Goal: Transaction & Acquisition: Purchase product/service

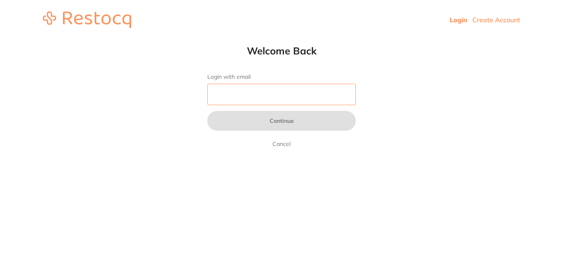
drag, startPoint x: 0, startPoint y: 0, endPoint x: 265, endPoint y: 89, distance: 280.0
click at [265, 89] on input "Login with email" at bounding box center [281, 94] width 148 height 21
type input "[EMAIL_ADDRESS][DOMAIN_NAME]"
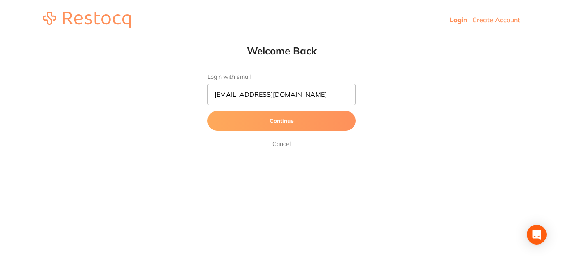
click at [282, 121] on button "Continue" at bounding box center [281, 121] width 148 height 20
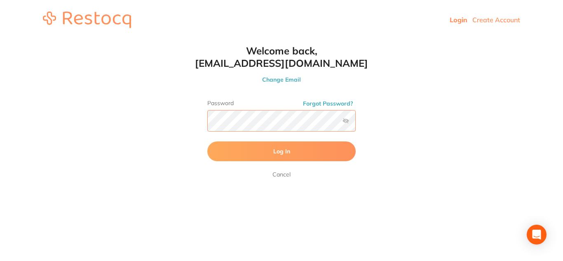
click at [207, 141] on button "Log In" at bounding box center [281, 151] width 148 height 20
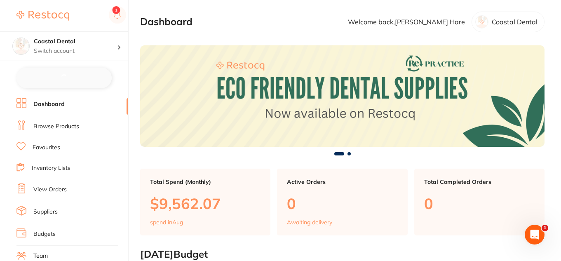
checkbox input "false"
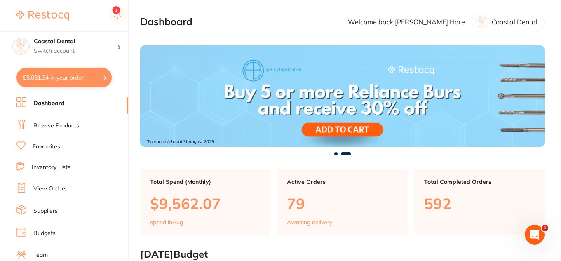
click at [56, 147] on link "Favourites" at bounding box center [47, 147] width 28 height 8
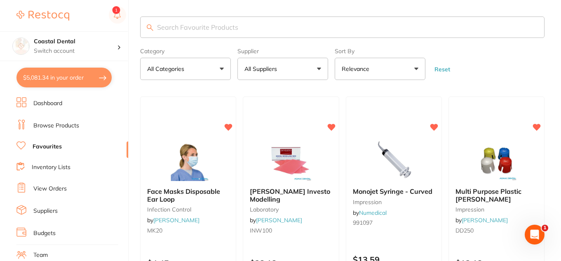
click at [166, 28] on input "search" at bounding box center [342, 26] width 404 height 21
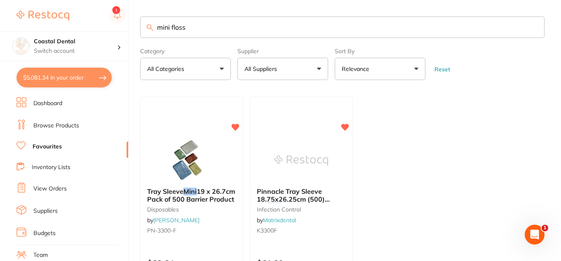
type input "mini floss"
click at [71, 126] on link "Browse Products" at bounding box center [56, 126] width 46 height 8
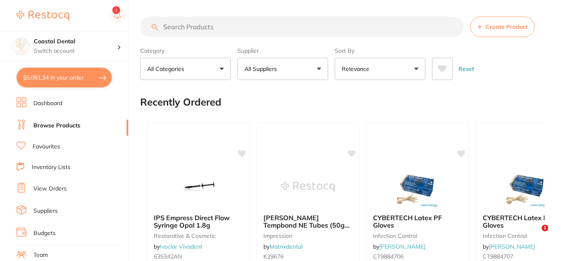
click at [193, 26] on input "search" at bounding box center [301, 26] width 323 height 21
type input "mini floss"
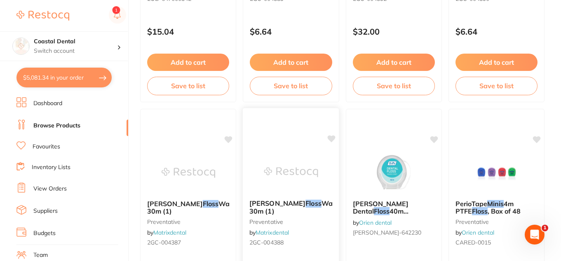
scroll to position [577, 0]
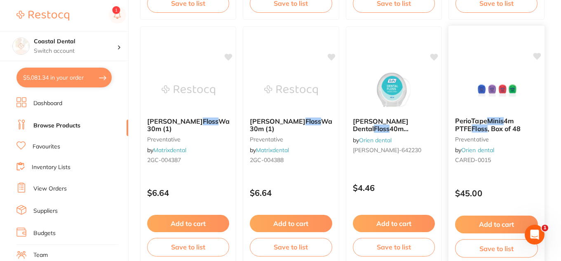
click at [512, 161] on small "CARED-0015" at bounding box center [496, 160] width 83 height 7
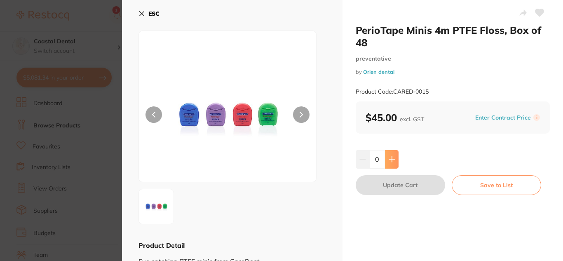
click at [386, 161] on button at bounding box center [392, 159] width 14 height 18
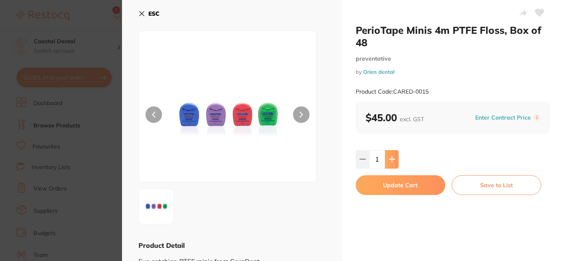
type input "1"
click at [388, 185] on button "Update Cart" at bounding box center [400, 185] width 89 height 20
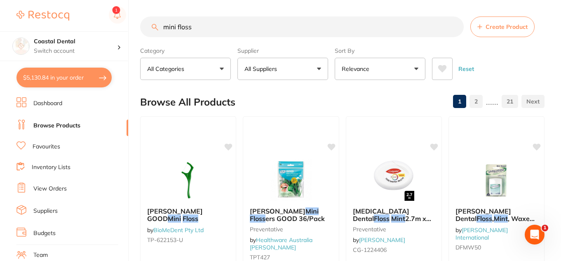
click at [52, 147] on link "Favourites" at bounding box center [47, 147] width 28 height 8
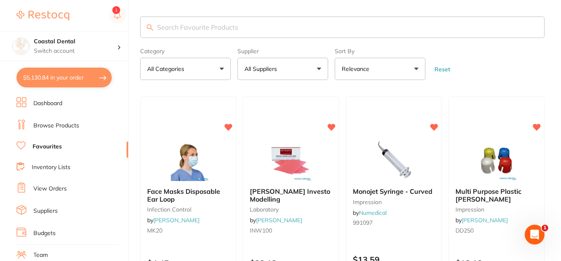
click at [245, 28] on input "search" at bounding box center [342, 26] width 404 height 21
type input "timer"
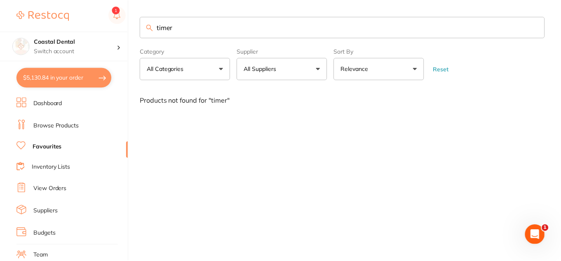
scroll to position [0, 0]
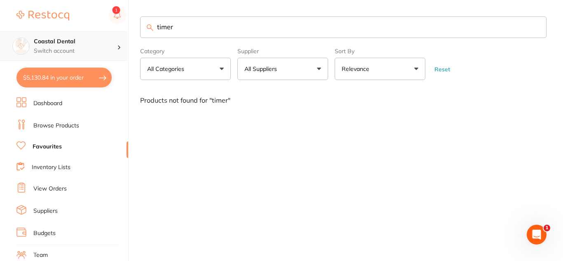
drag, startPoint x: 213, startPoint y: 30, endPoint x: 110, endPoint y: 35, distance: 102.7
click at [110, 35] on div "$5,130.84 Coastal Dental Switch account Coastal Dental Dental Sanctuary $5,130.…" at bounding box center [281, 130] width 563 height 261
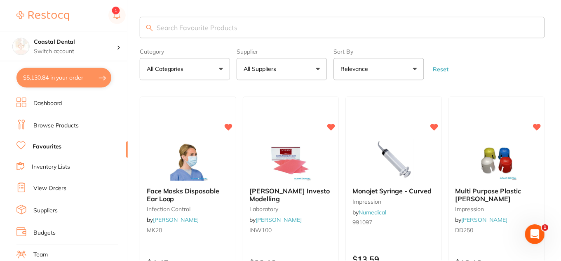
scroll to position [0, 0]
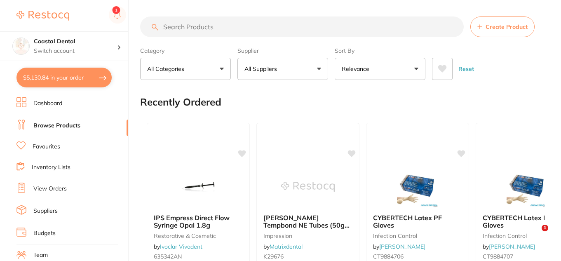
click at [188, 27] on input "search" at bounding box center [301, 26] width 323 height 21
type input "toothbrush timer"
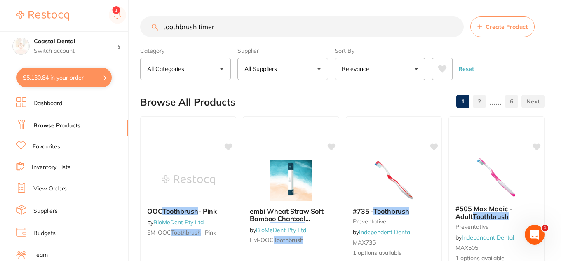
click at [454, 27] on input "toothbrush timer" at bounding box center [301, 26] width 323 height 21
click at [52, 144] on link "Favourites" at bounding box center [47, 147] width 28 height 8
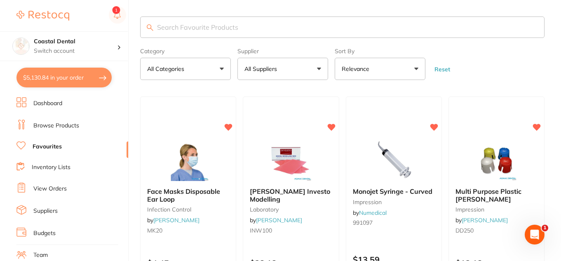
click at [176, 30] on input "search" at bounding box center [342, 26] width 404 height 21
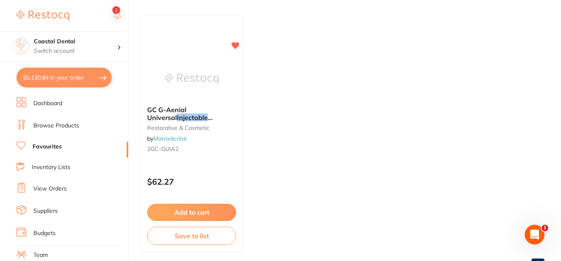
scroll to position [82, 0]
click at [217, 141] on div "GC G-Aenial Universal Injectable A2 Syringe (1ml & 10 tips) restorative & cosme…" at bounding box center [191, 129] width 103 height 63
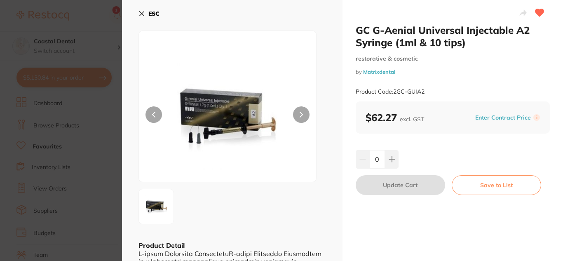
click at [141, 12] on icon at bounding box center [142, 14] width 5 height 5
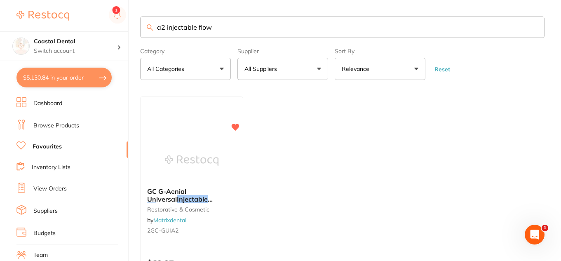
click at [157, 27] on input "a2 injectable flow" at bounding box center [342, 26] width 404 height 21
click at [184, 26] on input "genial a2 injectable flow" at bounding box center [342, 26] width 404 height 21
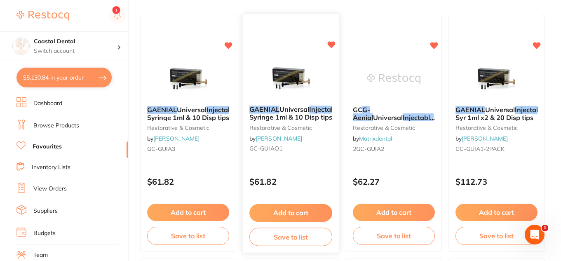
scroll to position [82, 0]
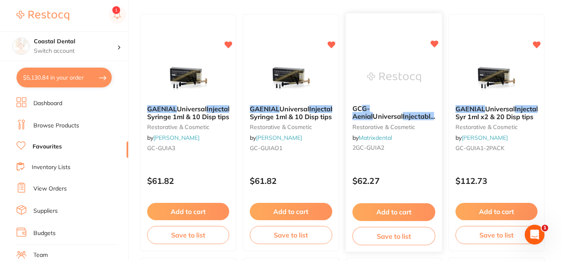
click at [422, 143] on div "GC G-Aenial Universal Injectable A2 Syringe (1ml & 10 tips) restorative & cosme…" at bounding box center [393, 129] width 96 height 63
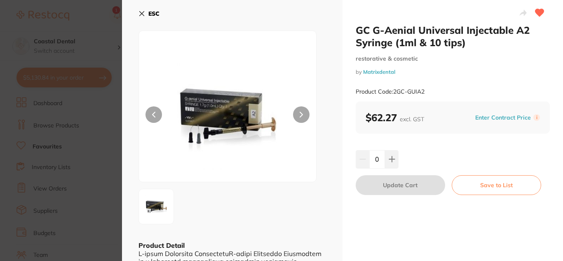
click at [141, 13] on icon at bounding box center [142, 14] width 5 height 5
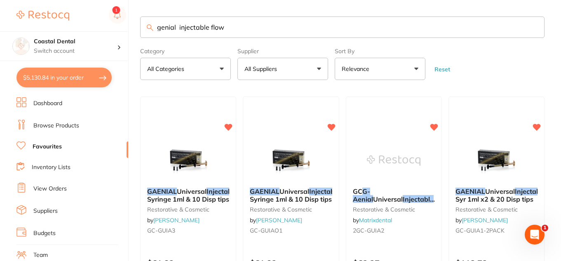
click at [177, 26] on input "genial injectable flow" at bounding box center [342, 26] width 404 height 21
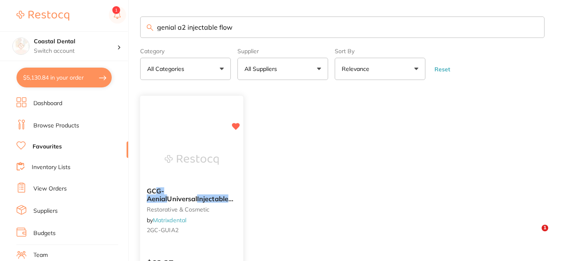
click at [220, 227] on small "2GC-GUIA2" at bounding box center [192, 230] width 90 height 7
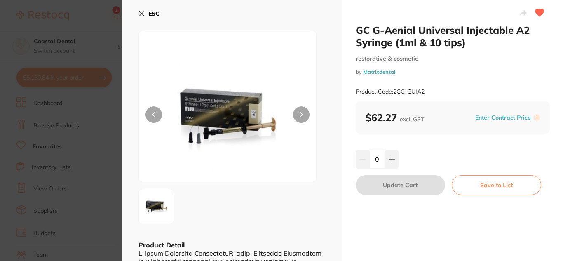
click at [143, 12] on icon at bounding box center [142, 14] width 5 height 5
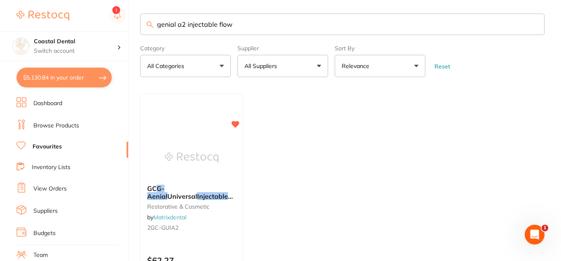
click at [236, 22] on input "genial a2 injectable flow" at bounding box center [342, 24] width 404 height 21
type input "g"
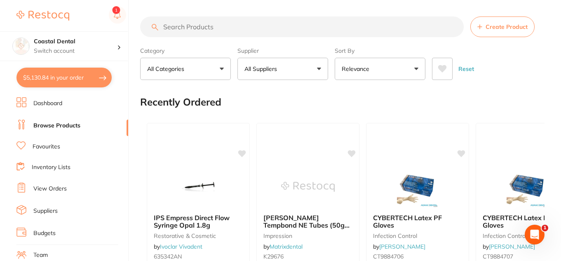
click at [174, 28] on input "search" at bounding box center [301, 26] width 323 height 21
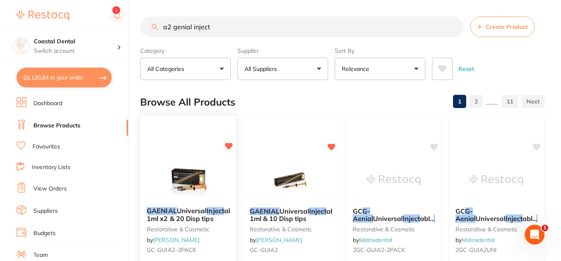
type input "a2 genial inject"
click at [220, 199] on div at bounding box center [188, 180] width 96 height 42
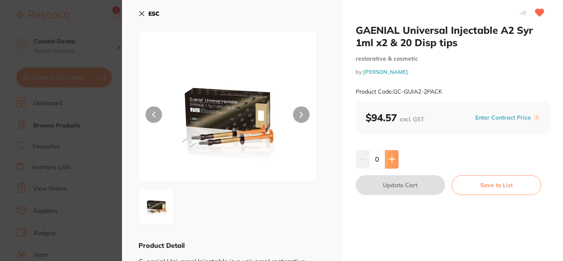
click at [389, 160] on icon at bounding box center [392, 159] width 7 height 7
type input "1"
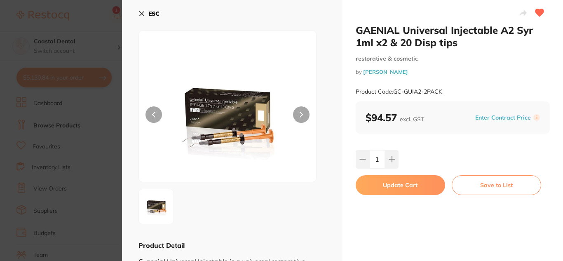
click at [397, 185] on button "Update Cart" at bounding box center [400, 185] width 89 height 20
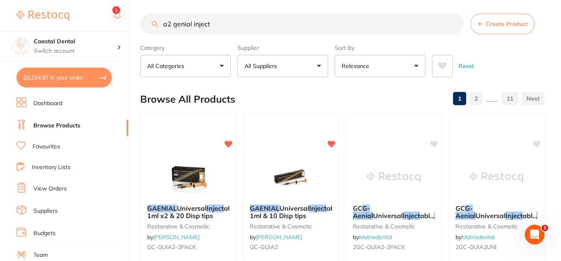
scroll to position [0, 0]
drag, startPoint x: 232, startPoint y: 24, endPoint x: 126, endPoint y: 23, distance: 105.9
click at [133, 28] on div "$5,234.87 Coastal Dental Switch account Coastal Dental Dental Sanctuary $5,234.…" at bounding box center [280, 127] width 561 height 261
click at [54, 147] on link "Favourites" at bounding box center [47, 147] width 28 height 8
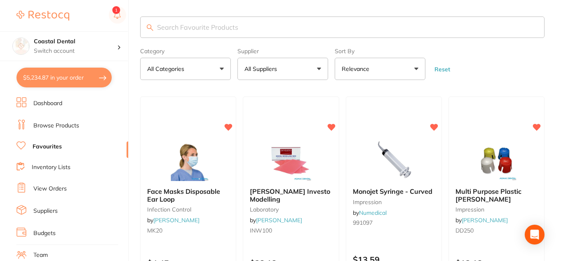
click at [175, 26] on input "search" at bounding box center [342, 26] width 404 height 21
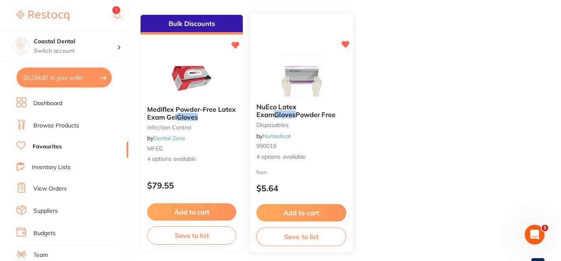
scroll to position [82, 0]
type input "small gloves"
click at [313, 137] on div "NuEco Latex Exam Gloves Powder Free disposables by Numedical 990019 4 options a…" at bounding box center [301, 131] width 103 height 71
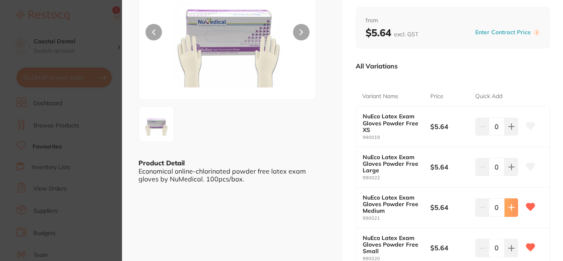
click at [511, 207] on icon at bounding box center [511, 207] width 7 height 7
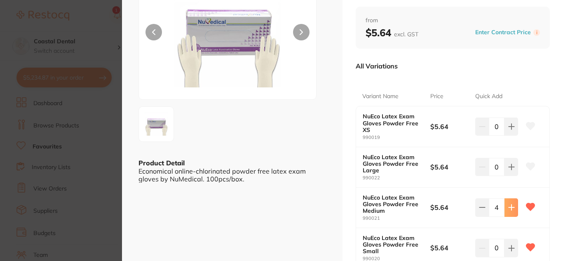
click at [511, 207] on icon at bounding box center [511, 207] width 7 height 7
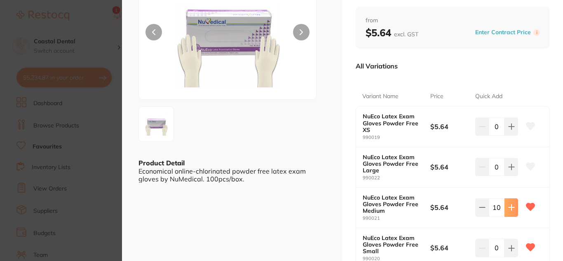
click at [511, 207] on icon at bounding box center [511, 207] width 7 height 7
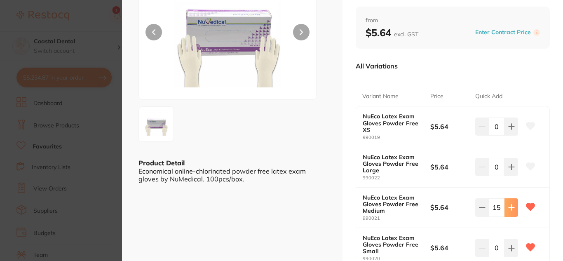
click at [511, 207] on icon at bounding box center [511, 207] width 7 height 7
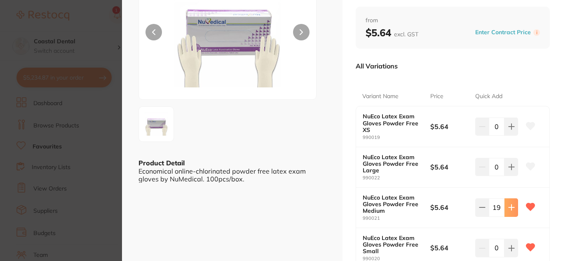
type input "20"
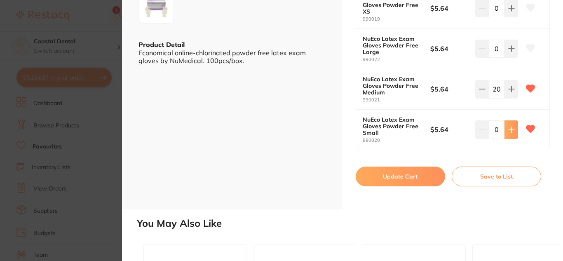
scroll to position [206, 0]
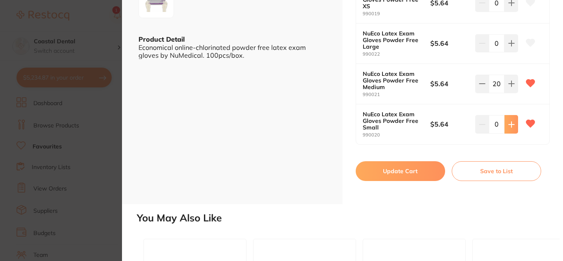
click at [510, 127] on icon at bounding box center [510, 124] width 5 height 5
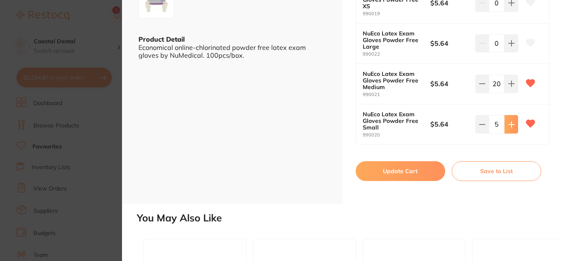
click at [510, 127] on icon at bounding box center [510, 124] width 5 height 5
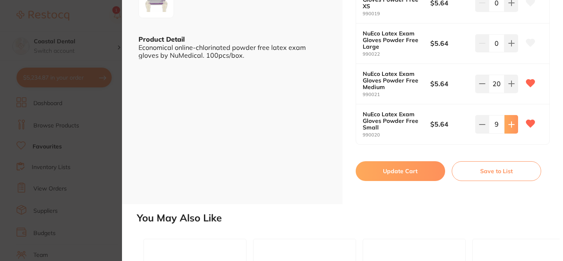
click at [510, 127] on icon at bounding box center [510, 124] width 5 height 5
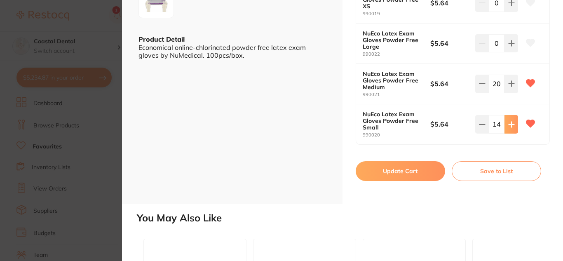
click at [510, 127] on icon at bounding box center [510, 124] width 5 height 5
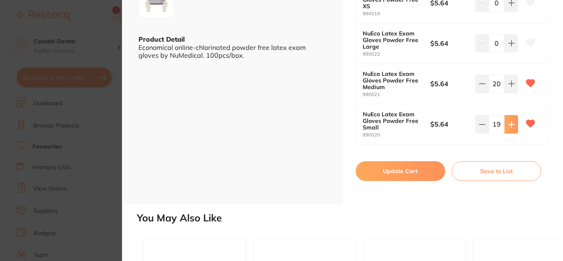
click at [510, 127] on icon at bounding box center [510, 124] width 5 height 5
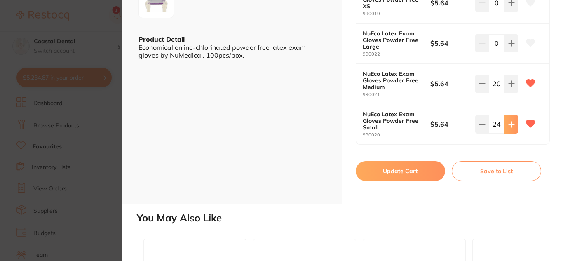
click at [510, 127] on icon at bounding box center [510, 124] width 5 height 5
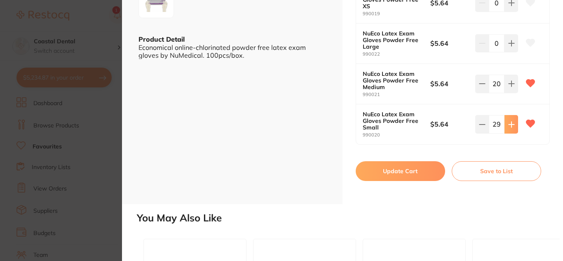
click at [510, 127] on icon at bounding box center [510, 124] width 5 height 5
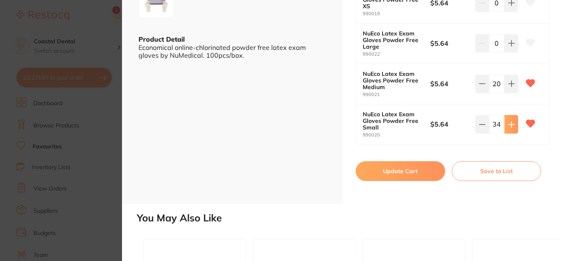
click at [510, 127] on icon at bounding box center [510, 124] width 5 height 5
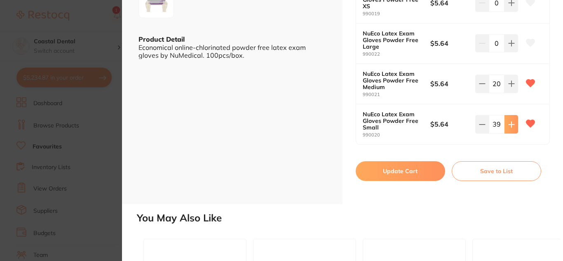
click at [510, 127] on icon at bounding box center [510, 124] width 5 height 5
type input "40"
click at [384, 174] on button "Update Cart" at bounding box center [400, 171] width 89 height 20
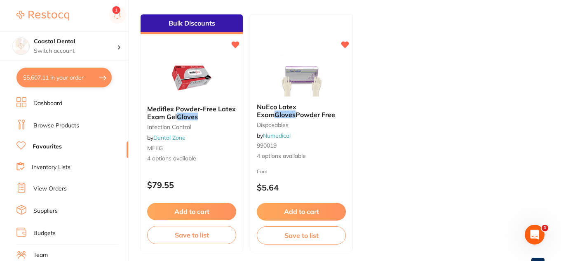
click at [58, 78] on button "$5,607.11 in your order" at bounding box center [63, 78] width 95 height 20
checkbox input "true"
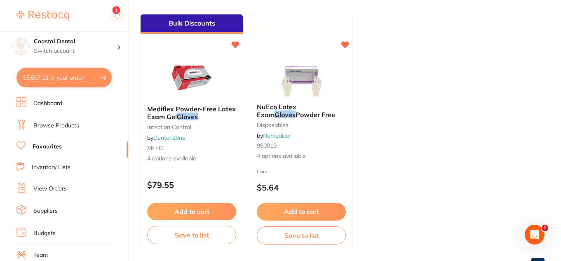
checkbox input "true"
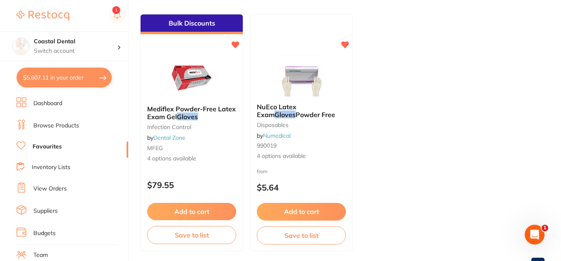
checkbox input "true"
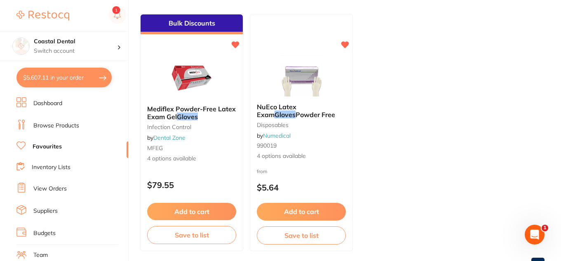
checkbox input "true"
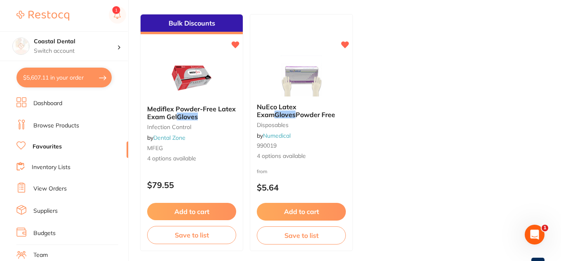
checkbox input "true"
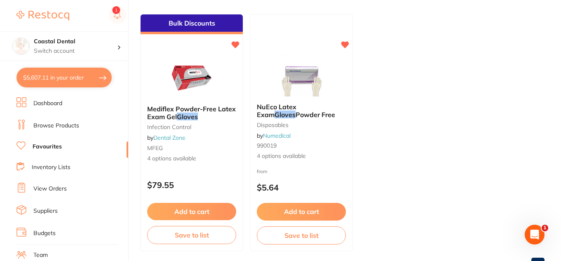
checkbox input "true"
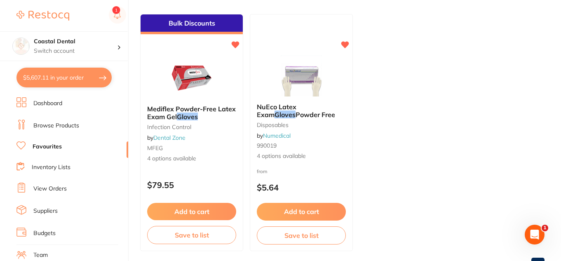
checkbox input "true"
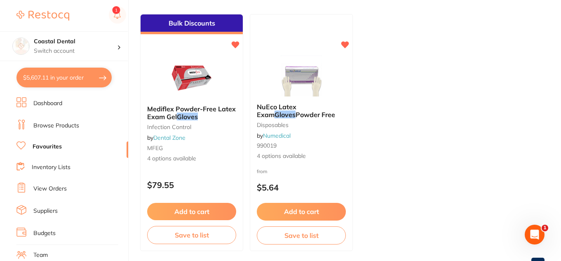
checkbox input "true"
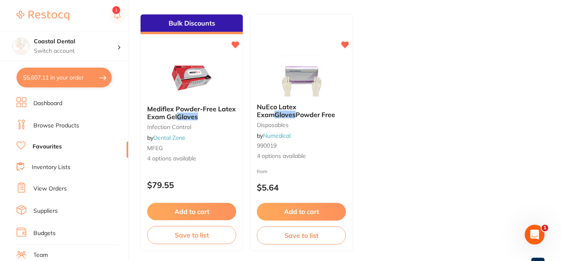
checkbox input "true"
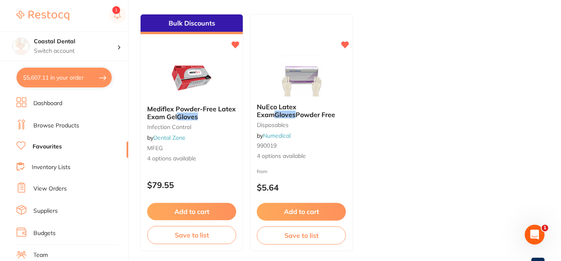
checkbox input "true"
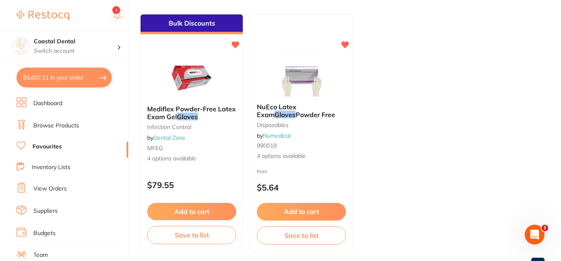
checkbox input "true"
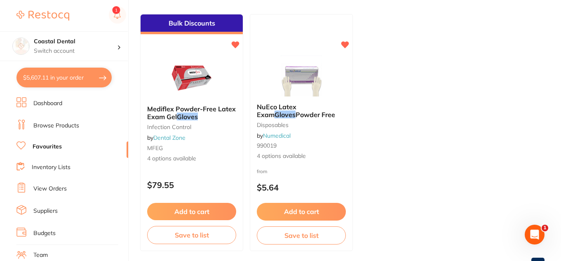
checkbox input "true"
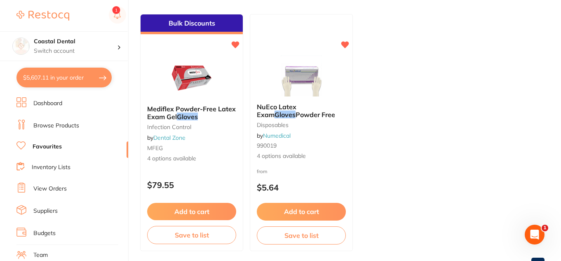
checkbox input "true"
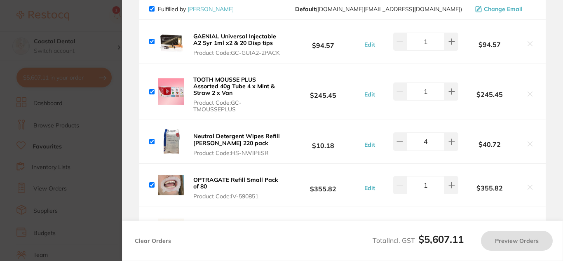
checkbox input "true"
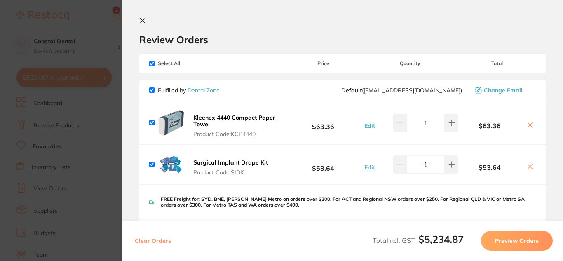
click at [144, 19] on icon at bounding box center [142, 21] width 5 height 5
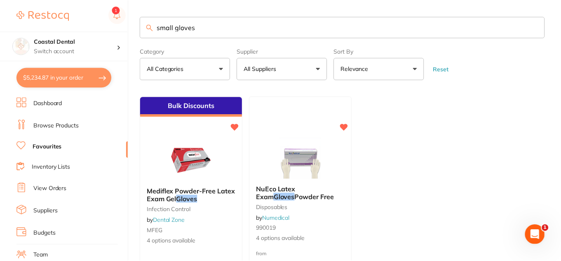
scroll to position [82, 0]
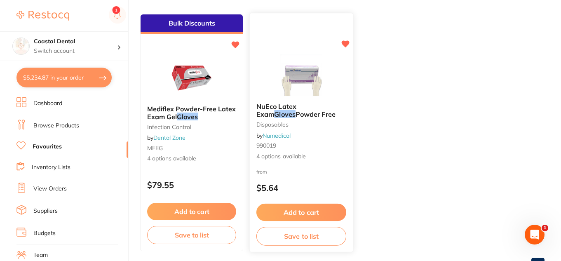
click at [314, 172] on div "from $5.64" at bounding box center [301, 182] width 103 height 30
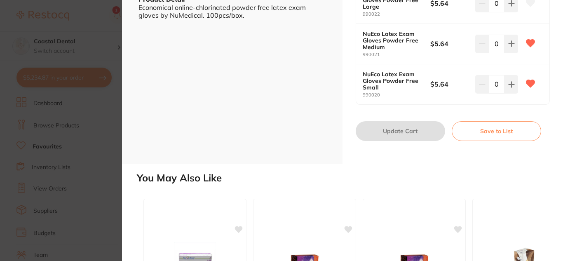
scroll to position [206, 0]
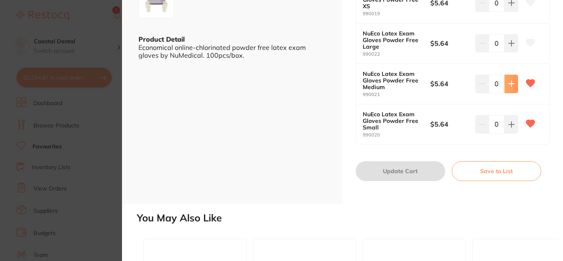
click at [512, 82] on icon at bounding box center [511, 83] width 7 height 7
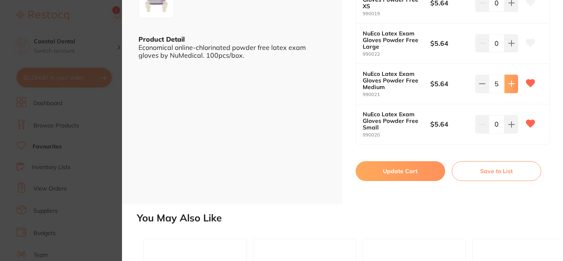
click at [512, 82] on icon at bounding box center [511, 83] width 7 height 7
type input "8"
click at [512, 82] on icon at bounding box center [511, 83] width 7 height 7
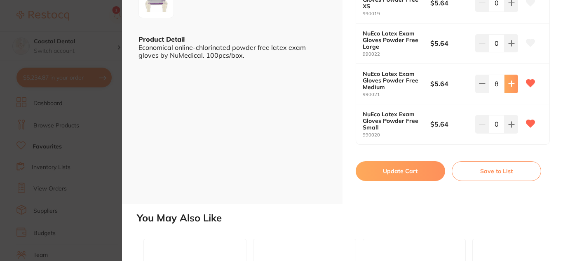
click at [512, 82] on icon at bounding box center [511, 83] width 7 height 7
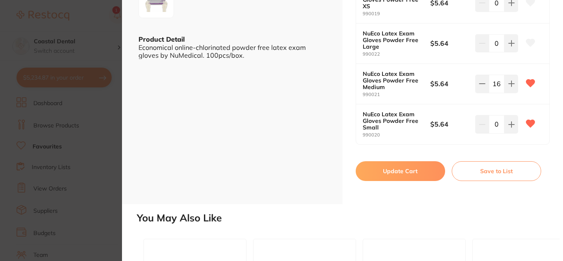
click at [512, 82] on icon at bounding box center [511, 83] width 7 height 7
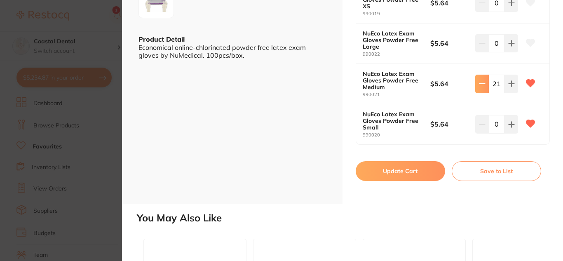
scroll to position [0, 0]
click at [482, 86] on icon at bounding box center [482, 83] width 7 height 7
type input "20"
click at [508, 123] on icon at bounding box center [511, 124] width 7 height 7
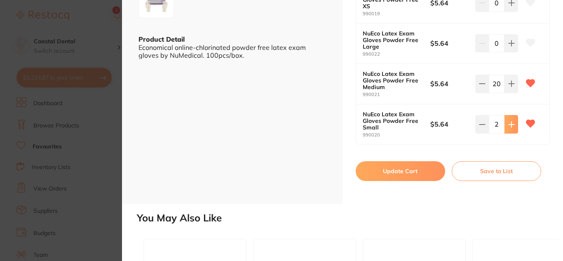
click at [508, 123] on icon at bounding box center [511, 124] width 7 height 7
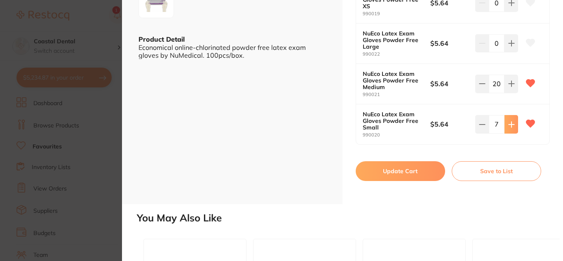
click at [508, 123] on icon at bounding box center [511, 124] width 7 height 7
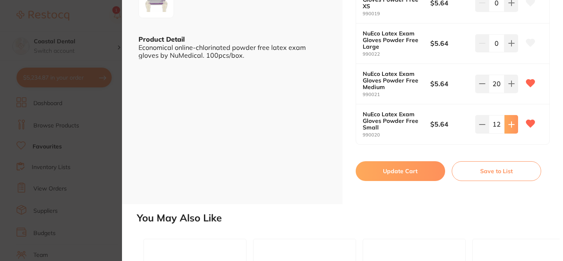
click at [508, 123] on icon at bounding box center [511, 124] width 7 height 7
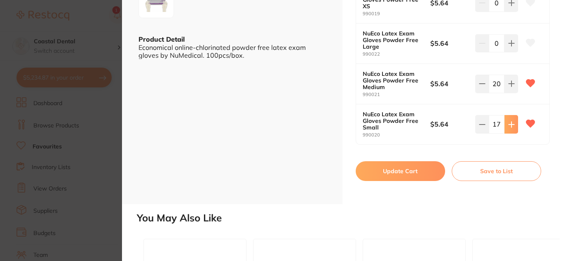
click at [508, 123] on icon at bounding box center [511, 124] width 7 height 7
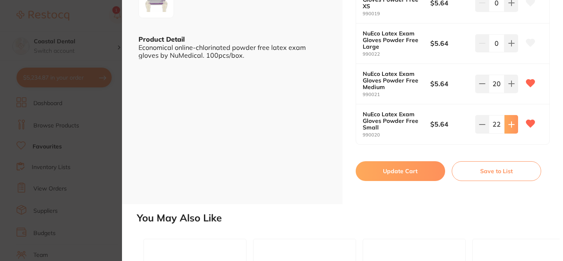
click at [508, 123] on icon at bounding box center [511, 124] width 7 height 7
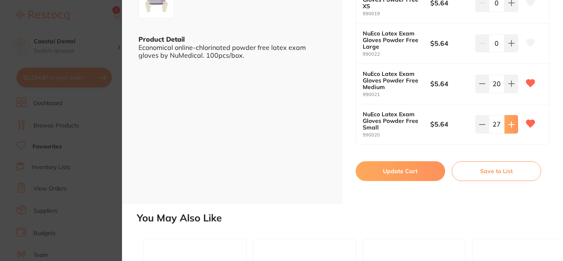
click at [508, 123] on icon at bounding box center [511, 124] width 7 height 7
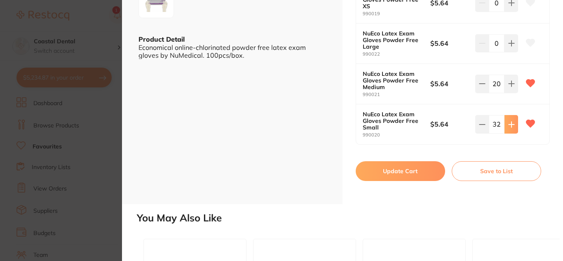
click at [508, 123] on icon at bounding box center [511, 124] width 7 height 7
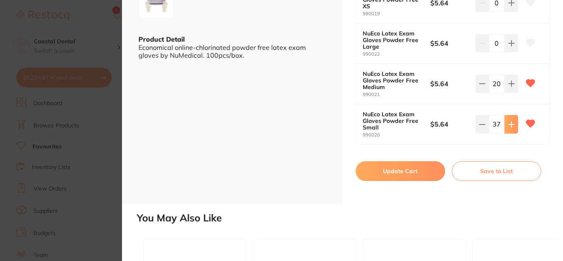
click at [508, 123] on icon at bounding box center [511, 124] width 7 height 7
type input "40"
click at [380, 171] on button "Update Cart" at bounding box center [400, 171] width 89 height 20
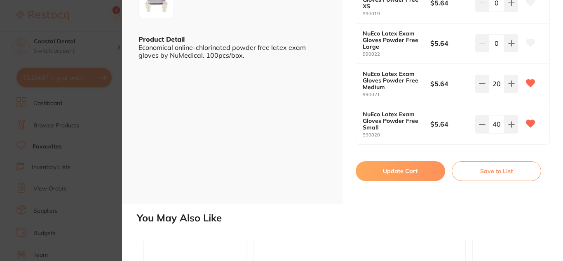
checkbox input "false"
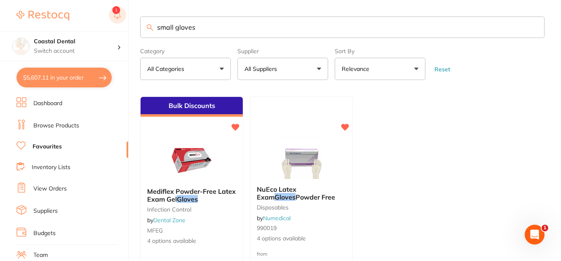
drag, startPoint x: 201, startPoint y: 26, endPoint x: 115, endPoint y: 19, distance: 85.6
click at [121, 28] on div "$5,607.11 Coastal Dental Switch account Coastal Dental Dental Sanctuary $5,607.…" at bounding box center [280, 130] width 561 height 261
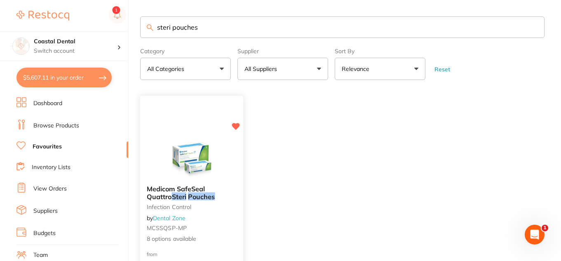
type input "steri pouches"
click at [224, 223] on div "Medicom SafeSeal Quattro Steri Pouches Infection Control by Dental Zone MCSSQSP…" at bounding box center [191, 213] width 103 height 71
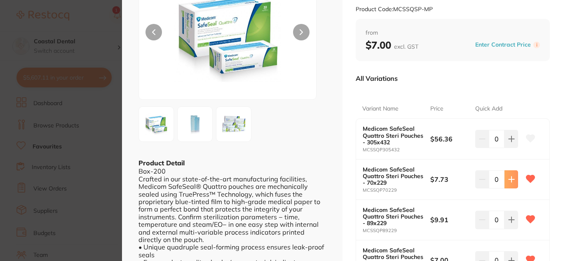
click at [510, 182] on icon at bounding box center [511, 179] width 7 height 7
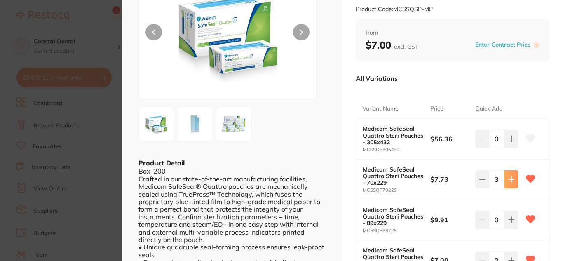
click at [510, 182] on icon at bounding box center [511, 179] width 7 height 7
click at [480, 179] on icon at bounding box center [481, 179] width 5 height 0
type input "6"
click at [506, 218] on button at bounding box center [511, 220] width 14 height 18
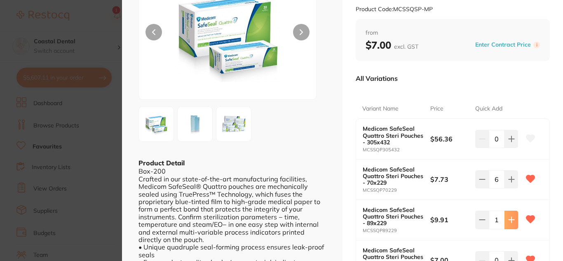
click at [506, 218] on button at bounding box center [511, 220] width 14 height 18
type input "2"
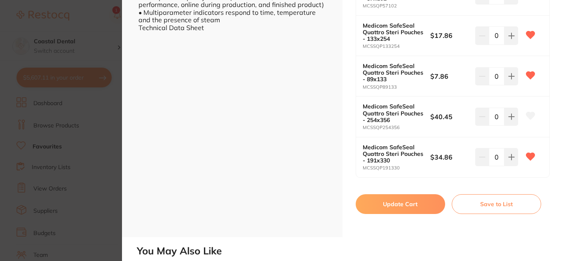
scroll to position [371, 0]
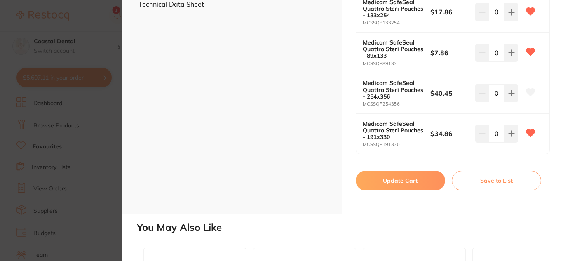
click at [390, 182] on button "Update Cart" at bounding box center [400, 181] width 89 height 20
checkbox input "false"
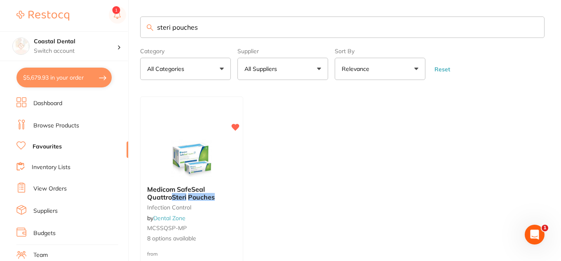
drag, startPoint x: 152, startPoint y: 30, endPoint x: 116, endPoint y: 27, distance: 36.0
click at [116, 28] on div "$5,679.93 Coastal Dental Switch account Coastal Dental Dental Sanctuary $5,679.…" at bounding box center [280, 130] width 561 height 261
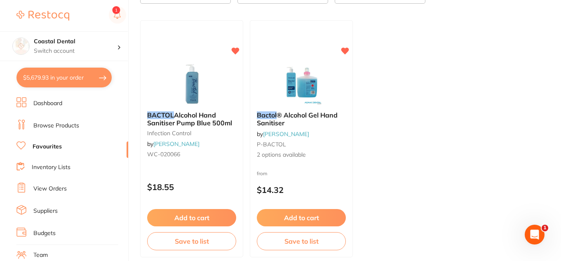
scroll to position [82, 0]
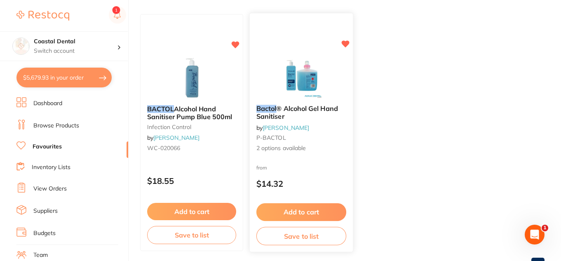
type input "bactol"
click at [321, 155] on div "Bactol ® Alcohol Gel Hand Sanitiser by [PERSON_NAME] P-BACTOL 2 options availab…" at bounding box center [301, 128] width 103 height 61
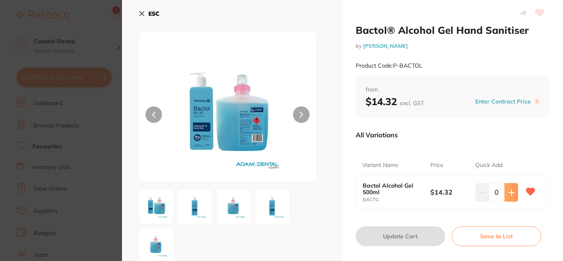
click at [509, 194] on icon at bounding box center [510, 192] width 5 height 5
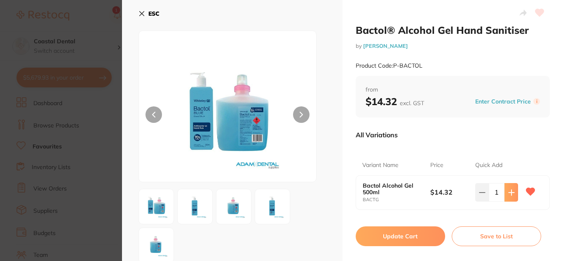
click at [509, 194] on icon at bounding box center [510, 192] width 5 height 5
type input "2"
click at [421, 236] on button "Update Cart" at bounding box center [400, 236] width 89 height 20
checkbox input "false"
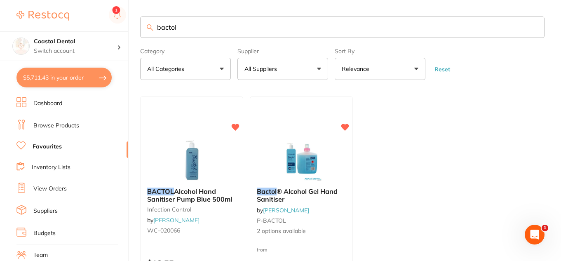
drag, startPoint x: 194, startPoint y: 28, endPoint x: 102, endPoint y: 26, distance: 91.9
click at [102, 27] on div "$5,711.43 Coastal Dental Switch account Coastal Dental Dental Sanctuary $5,711.…" at bounding box center [280, 130] width 561 height 261
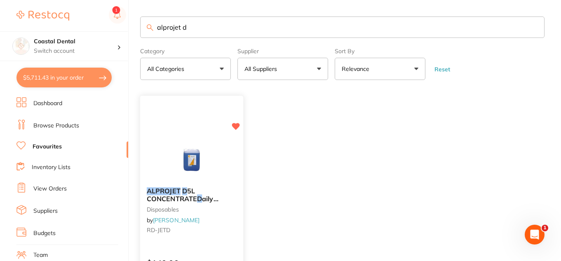
type input "alprojet d"
click at [218, 173] on img at bounding box center [191, 160] width 54 height 42
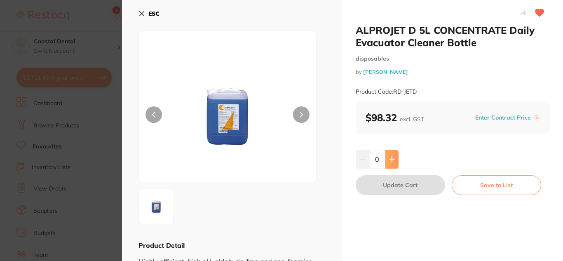
click at [391, 156] on icon at bounding box center [392, 159] width 7 height 7
type input "1"
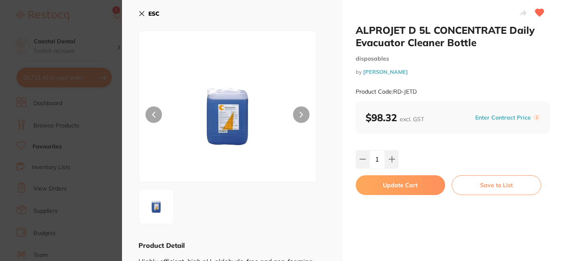
click at [390, 185] on button "Update Cart" at bounding box center [400, 185] width 89 height 20
checkbox input "false"
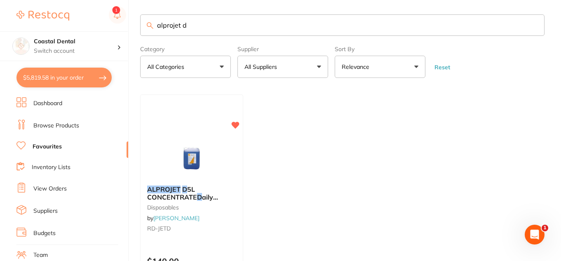
click at [204, 27] on input "alprojet d" at bounding box center [342, 24] width 404 height 21
type input "alprojet w"
click at [215, 157] on img at bounding box center [192, 158] width 54 height 41
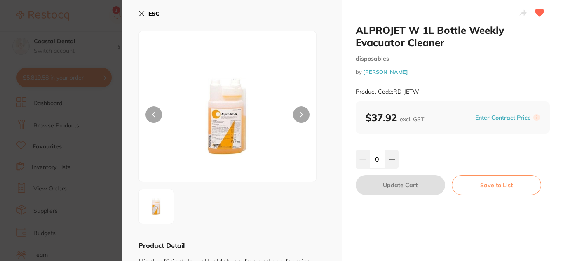
click at [141, 15] on icon at bounding box center [141, 13] width 7 height 7
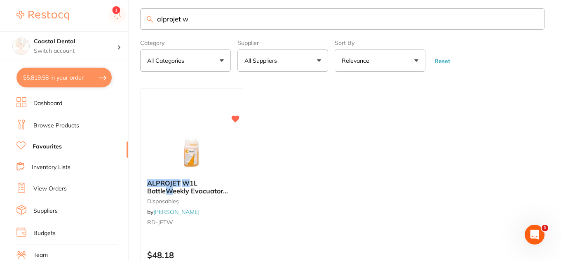
scroll to position [2, 0]
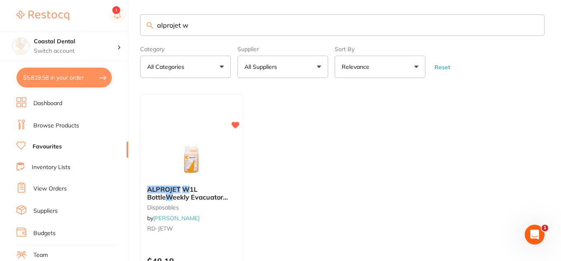
click at [68, 127] on link "Browse Products" at bounding box center [56, 126] width 46 height 8
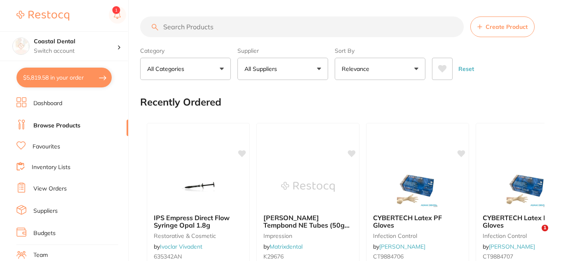
click at [175, 25] on input "search" at bounding box center [301, 26] width 323 height 21
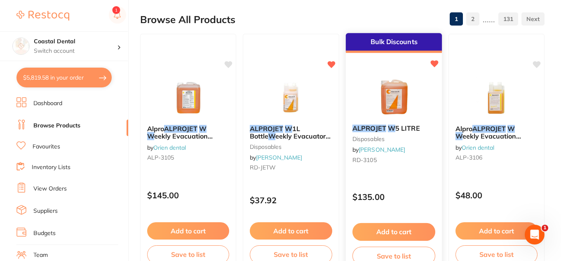
type input "alprojet w"
click at [418, 173] on div "Bulk Discounts ALPROJET W 5 LITRE disposables by [PERSON_NAME] [PERSON_NAME]-31…" at bounding box center [393, 152] width 97 height 239
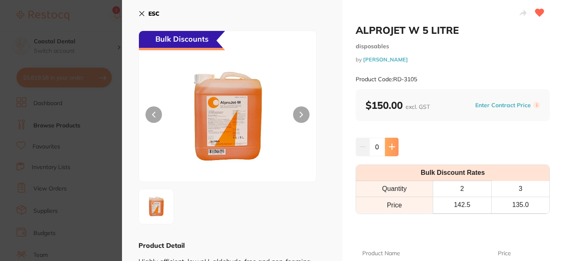
click at [391, 145] on icon at bounding box center [391, 146] width 5 height 5
type input "1"
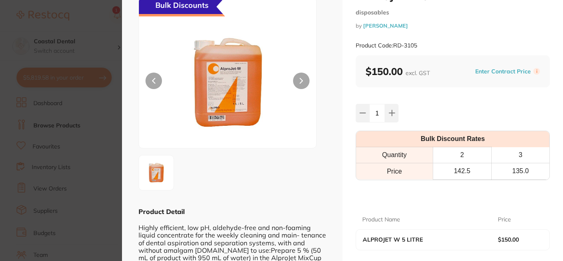
scroll to position [82, 0]
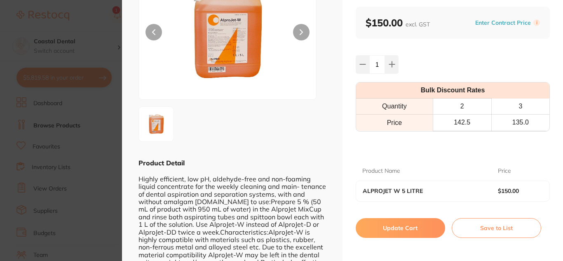
click at [386, 226] on button "Update Cart" at bounding box center [400, 228] width 89 height 20
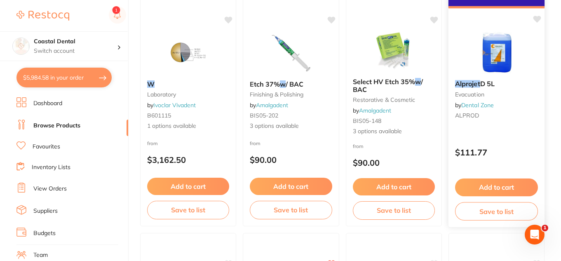
scroll to position [618, 0]
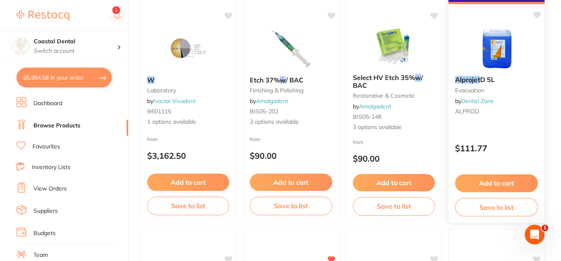
click at [507, 124] on div "Alprojet D 5L Evacuation by Dental Zone ALPROD" at bounding box center [496, 96] width 96 height 55
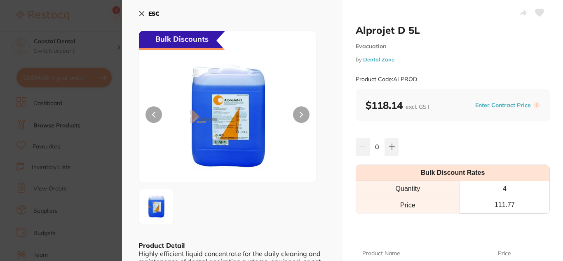
click at [140, 12] on icon at bounding box center [142, 14] width 5 height 5
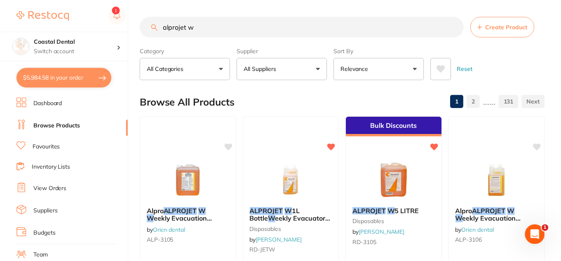
scroll to position [618, 0]
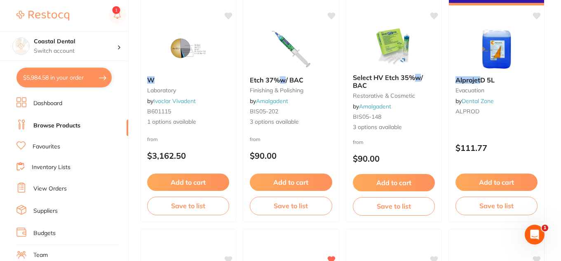
click at [59, 79] on button "$5,984.58 in your order" at bounding box center [63, 78] width 95 height 20
checkbox input "true"
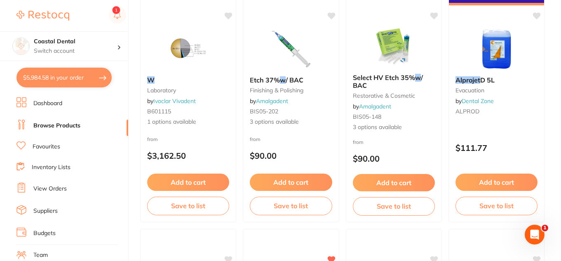
checkbox input "true"
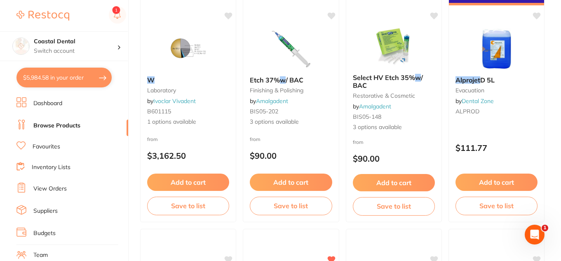
checkbox input "true"
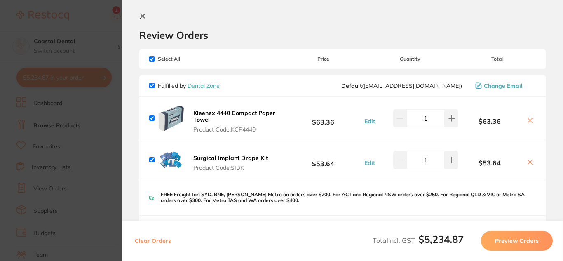
scroll to position [0, 0]
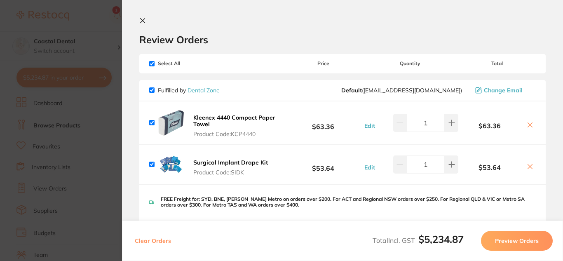
click at [143, 20] on icon at bounding box center [142, 21] width 5 height 5
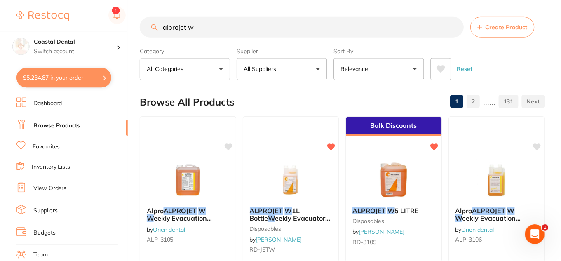
scroll to position [618, 0]
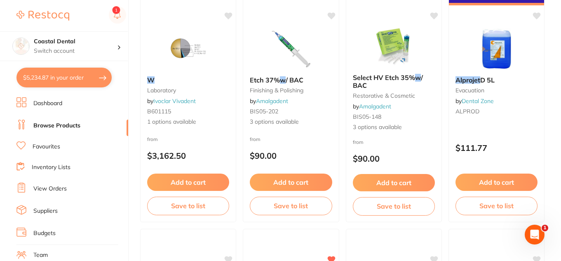
click at [91, 81] on button "$5,234.87 in your order" at bounding box center [63, 78] width 95 height 20
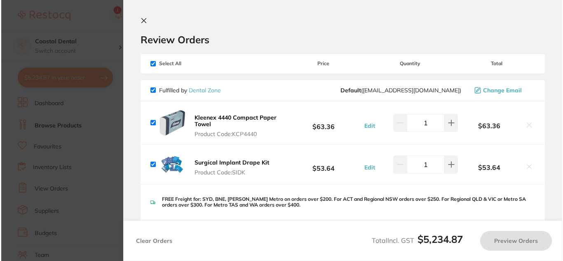
scroll to position [0, 0]
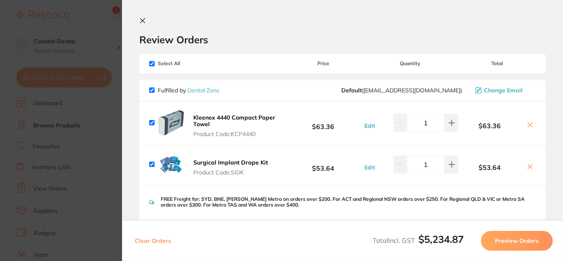
click at [140, 20] on icon at bounding box center [142, 20] width 7 height 7
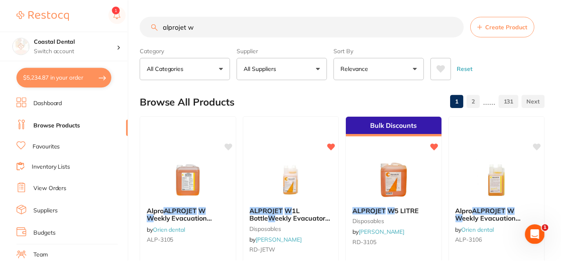
scroll to position [618, 0]
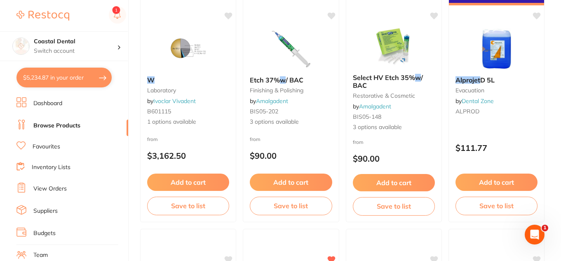
click at [91, 80] on button "$5,234.87 in your order" at bounding box center [63, 78] width 95 height 20
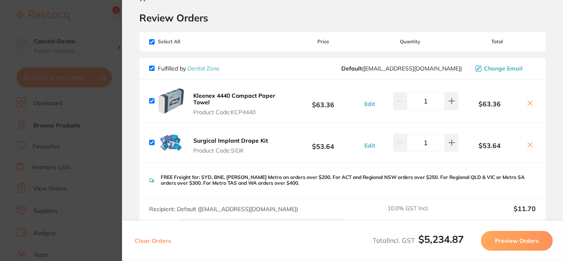
scroll to position [0, 0]
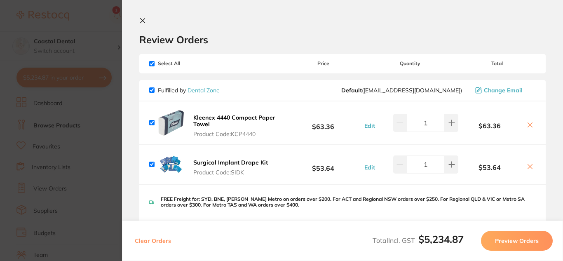
click at [143, 23] on icon at bounding box center [142, 20] width 7 height 7
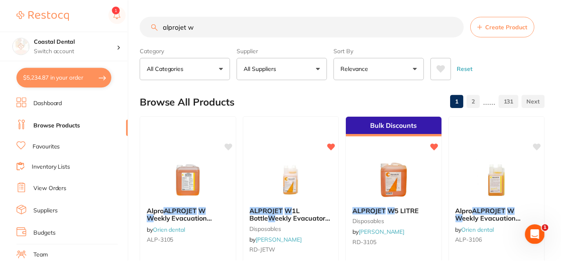
scroll to position [618, 0]
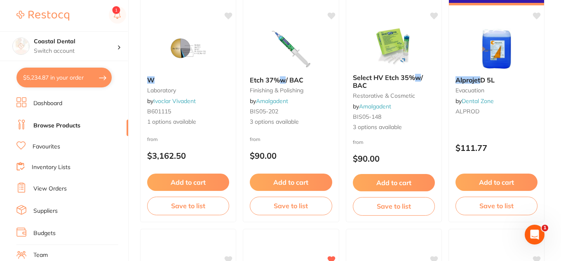
click at [87, 77] on button "$5,234.87 in your order" at bounding box center [63, 78] width 95 height 20
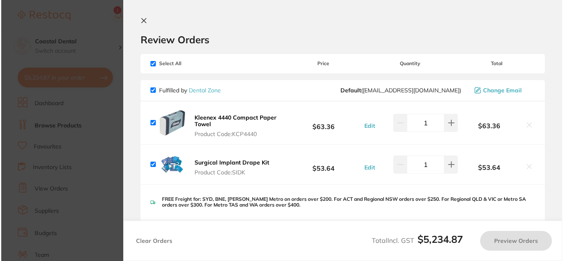
scroll to position [0, 0]
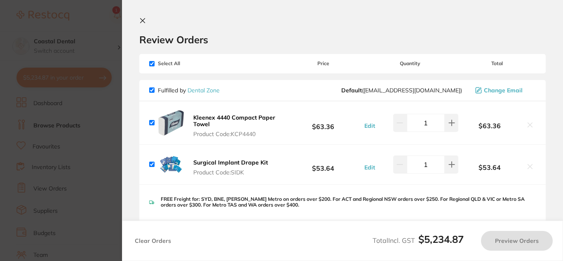
click at [142, 23] on icon at bounding box center [142, 20] width 7 height 7
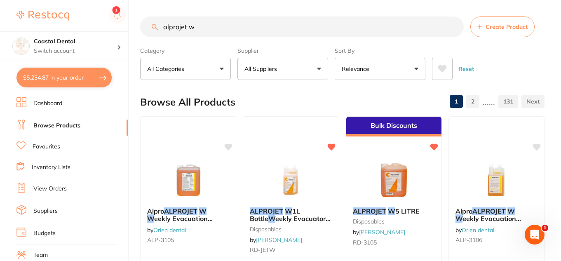
click at [59, 76] on button "$5,234.87 in your order" at bounding box center [63, 78] width 95 height 20
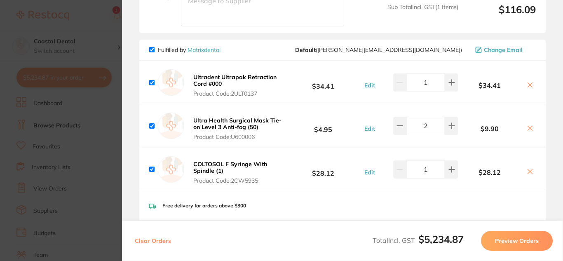
scroll to position [1519, 0]
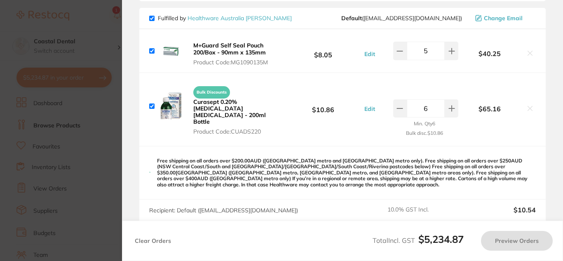
checkbox input "true"
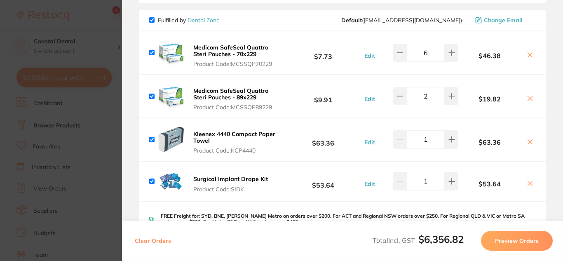
scroll to position [0, 0]
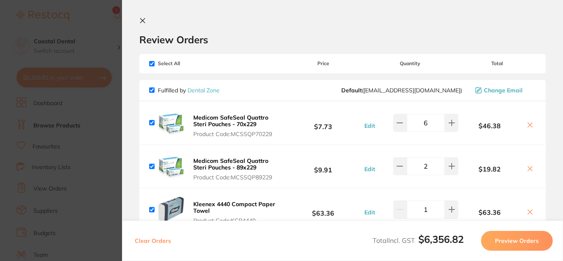
click at [143, 21] on icon at bounding box center [142, 21] width 5 height 5
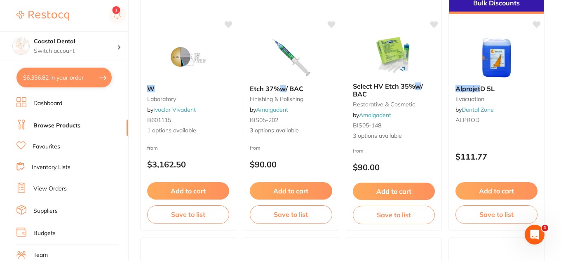
scroll to position [623, 0]
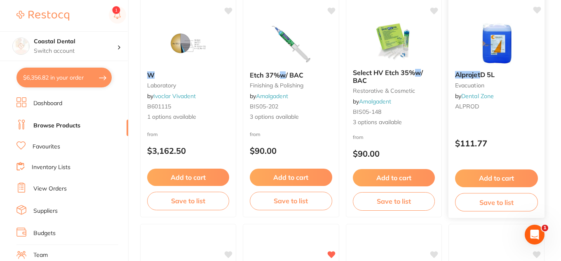
click at [517, 124] on div "Bulk Discounts Alprojet D 5L Evacuation by Dental Zone ALPROD $111.77 Add to ca…" at bounding box center [496, 98] width 97 height 239
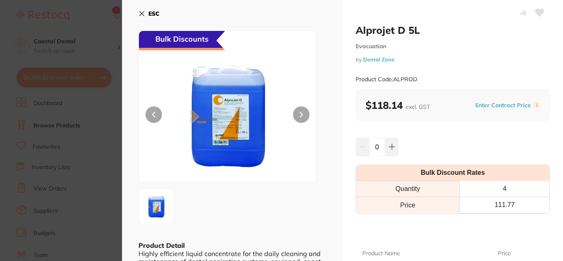
click at [139, 12] on icon at bounding box center [141, 13] width 7 height 7
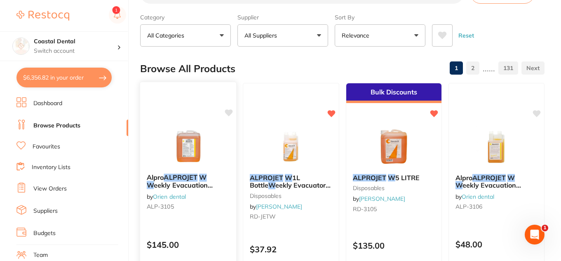
scroll to position [124, 0]
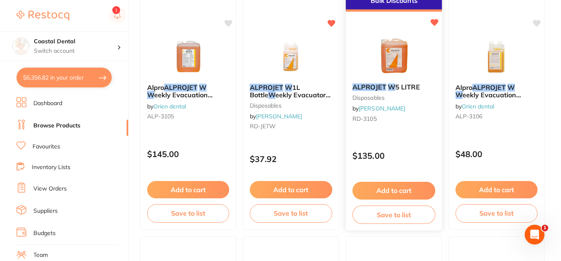
click at [433, 141] on div "Bulk Discounts ALPROJET W 5 LITRE disposables by [PERSON_NAME] [PERSON_NAME]-31…" at bounding box center [393, 110] width 97 height 239
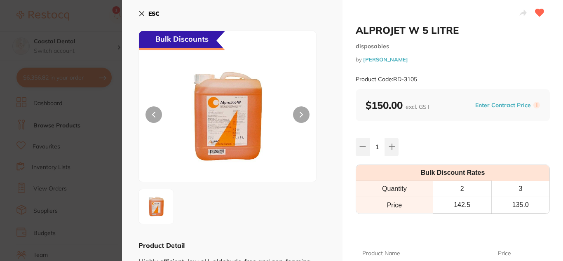
click at [142, 15] on icon at bounding box center [141, 13] width 7 height 7
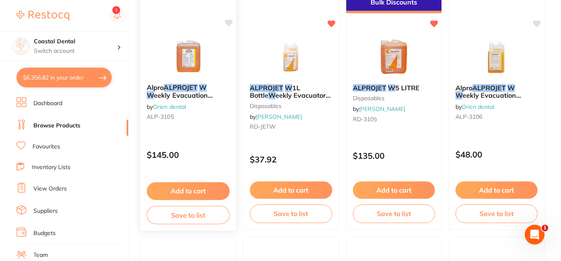
scroll to position [124, 0]
click at [195, 136] on div "Alpro ALPROJET W W eekly Evacuation Cleaner 5L by Orien dental ALP-3105 $145.00…" at bounding box center [188, 110] width 97 height 239
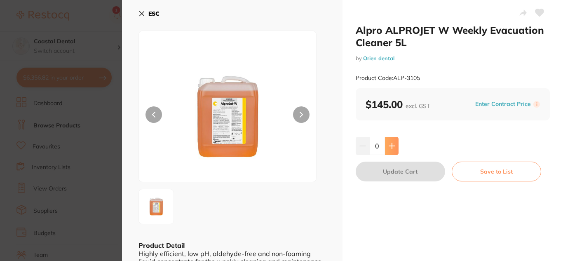
click at [393, 148] on icon at bounding box center [392, 146] width 7 height 7
type input "1"
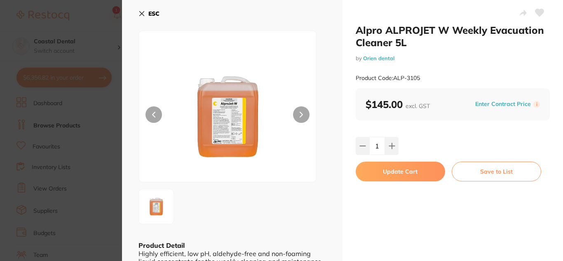
click at [538, 12] on icon at bounding box center [539, 12] width 9 height 7
click at [400, 173] on button "Update Cart" at bounding box center [400, 172] width 89 height 20
checkbox input "false"
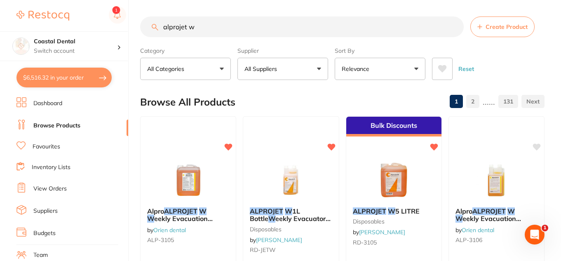
click at [77, 79] on button "$6,516.32 in your order" at bounding box center [63, 78] width 95 height 20
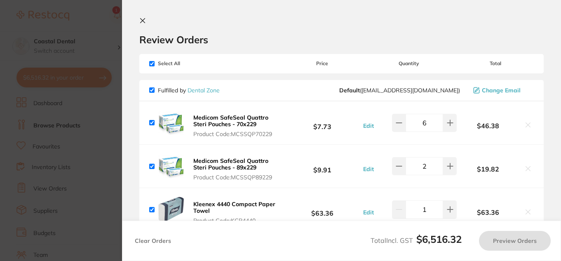
checkbox input "true"
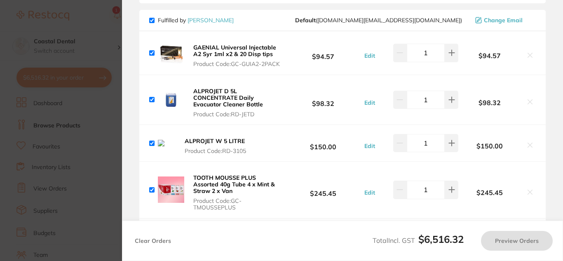
checkbox input "false"
checkbox input "true"
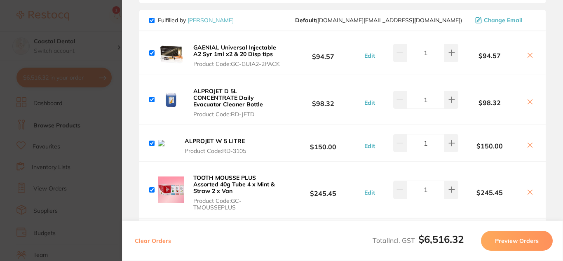
scroll to position [371, 0]
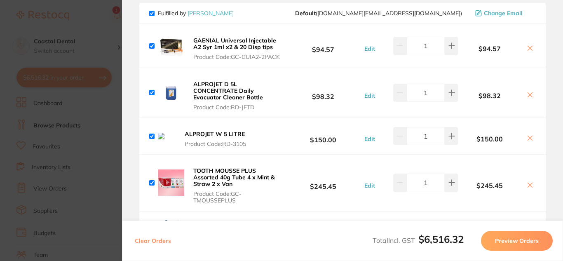
click at [528, 136] on icon at bounding box center [530, 138] width 5 height 5
checkbox input "false"
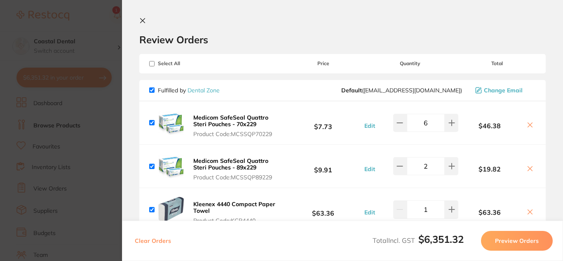
scroll to position [371, 0]
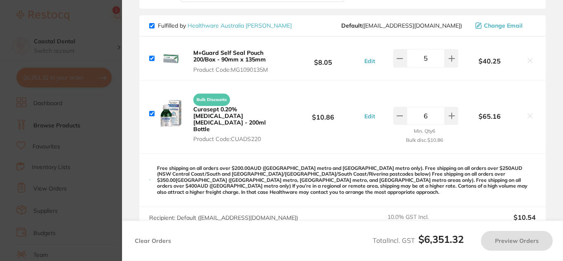
checkbox input "true"
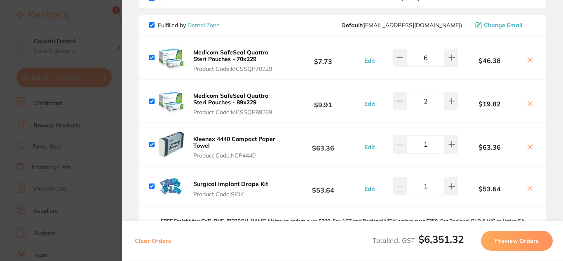
scroll to position [0, 0]
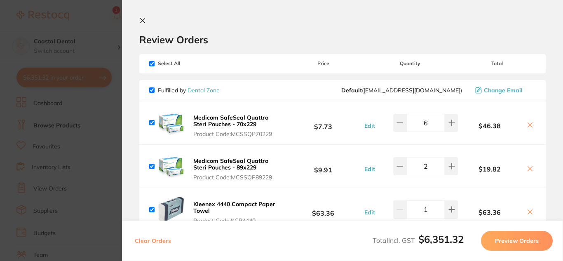
click at [143, 21] on icon at bounding box center [142, 21] width 5 height 5
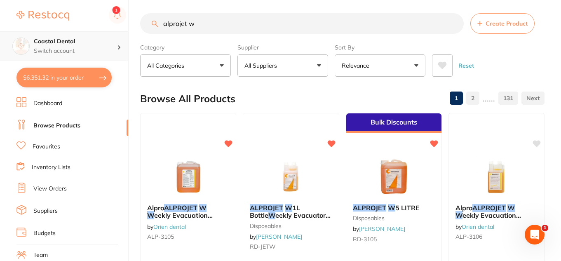
scroll to position [0, 0]
drag, startPoint x: 200, startPoint y: 28, endPoint x: 101, endPoint y: 25, distance: 99.0
click at [100, 27] on div "$6,351.32 Coastal Dental Switch account Coastal Dental Dental Sanctuary $6,351.…" at bounding box center [280, 127] width 561 height 261
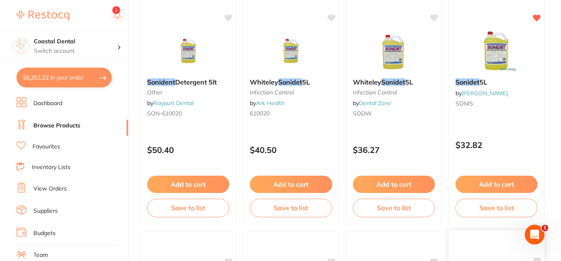
scroll to position [127, 0]
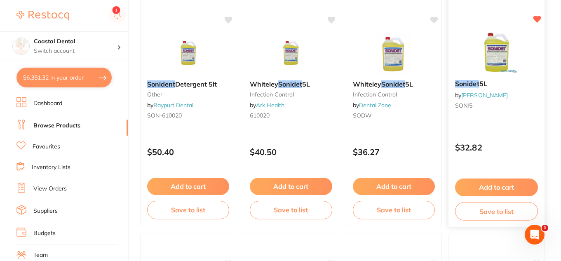
type input "sonident"
click at [507, 122] on div "Sonidet 5L by Adam Dental SONI5 $32.82 Add to cart Save to list" at bounding box center [496, 107] width 97 height 239
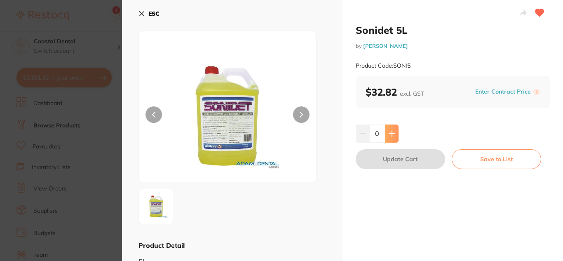
click at [392, 131] on icon at bounding box center [392, 133] width 7 height 7
type input "1"
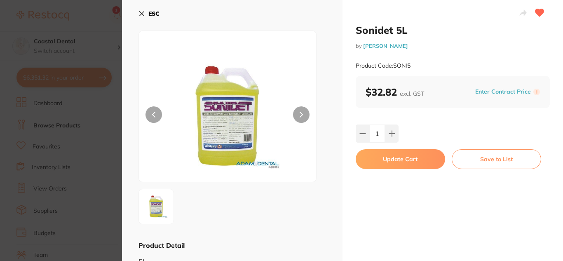
click at [393, 163] on button "Update Cart" at bounding box center [400, 159] width 89 height 20
checkbox input "false"
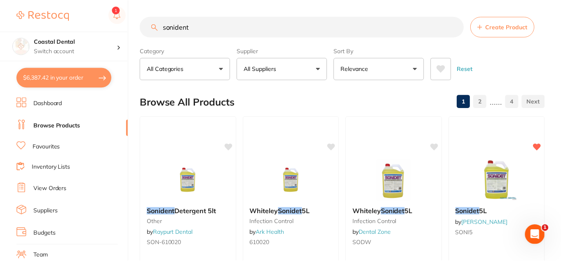
scroll to position [127, 0]
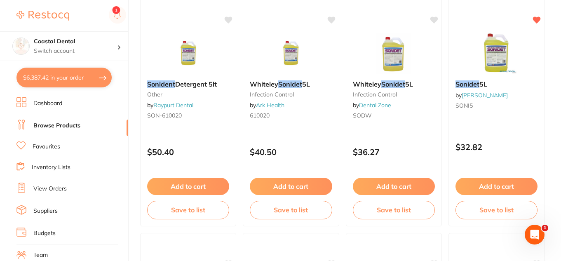
click at [50, 83] on button "$6,387.42 in your order" at bounding box center [63, 78] width 95 height 20
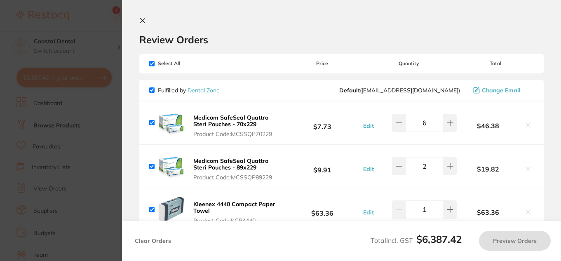
checkbox input "true"
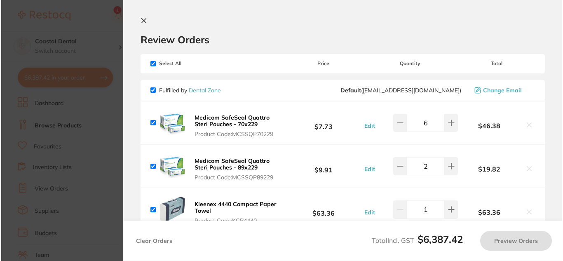
scroll to position [0, 0]
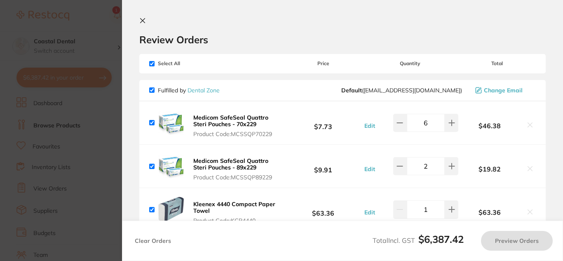
click at [145, 21] on icon at bounding box center [142, 20] width 7 height 7
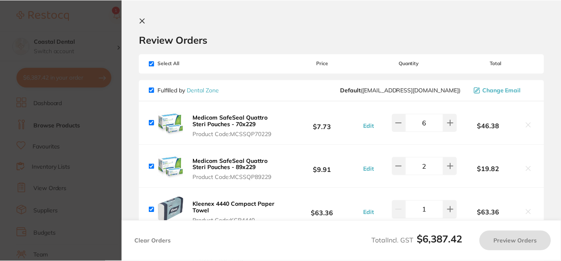
scroll to position [127, 0]
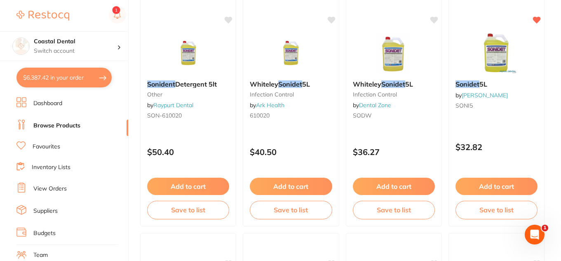
click at [77, 80] on button "$6,387.42 in your order" at bounding box center [63, 78] width 95 height 20
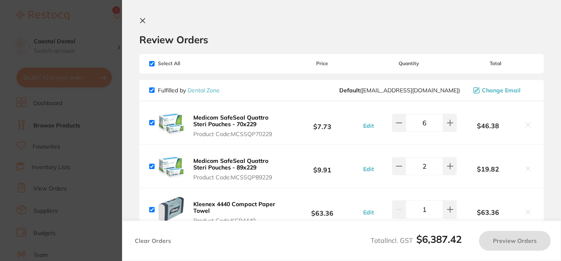
checkbox input "true"
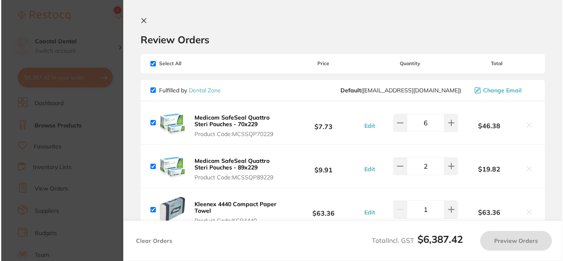
scroll to position [0, 0]
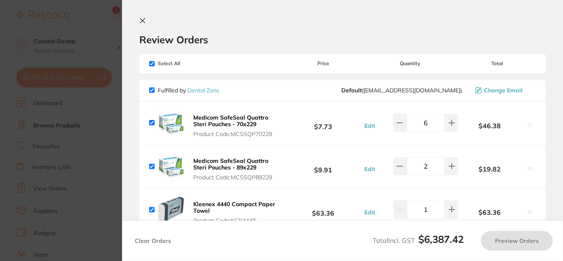
click at [305, 232] on div "Surgical Implant Drape Kit Product Code: SIDK $53.64 Edit 1 $53.64" at bounding box center [342, 252] width 406 height 40
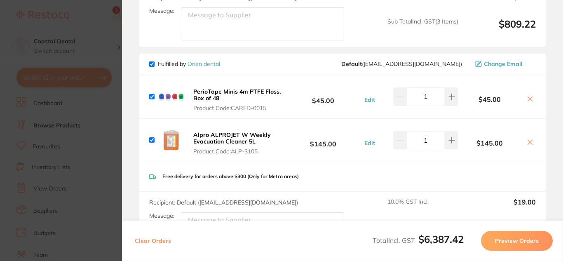
scroll to position [2307, 0]
click at [528, 96] on icon at bounding box center [530, 98] width 5 height 5
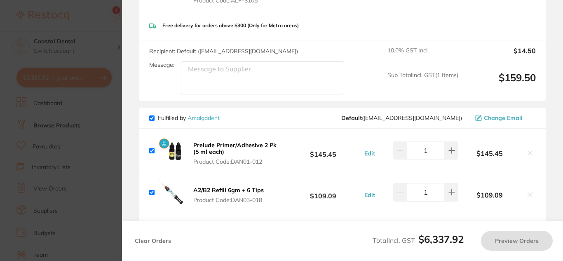
scroll to position [2348, 0]
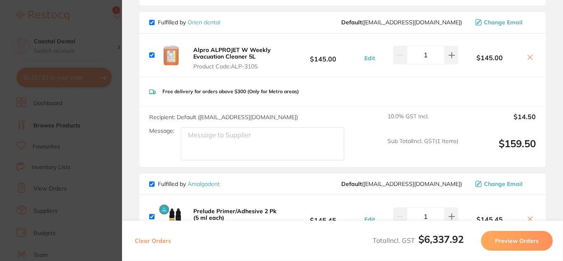
checkbox input "true"
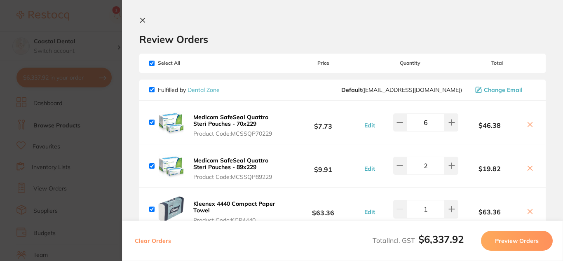
scroll to position [0, 0]
click at [141, 21] on icon at bounding box center [142, 20] width 7 height 7
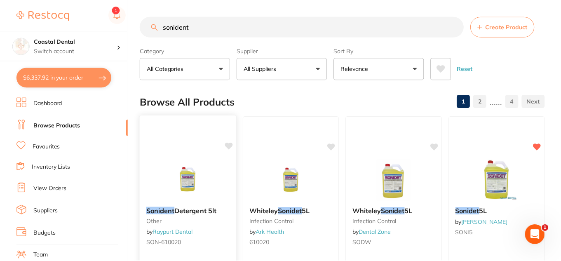
scroll to position [127, 0]
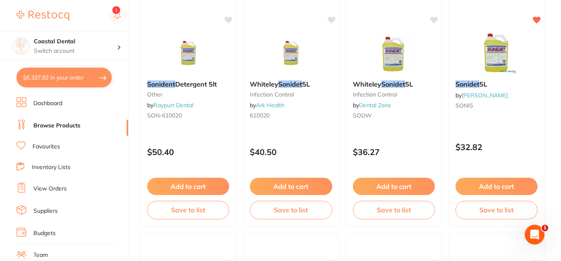
click at [41, 147] on link "Favourites" at bounding box center [47, 147] width 28 height 8
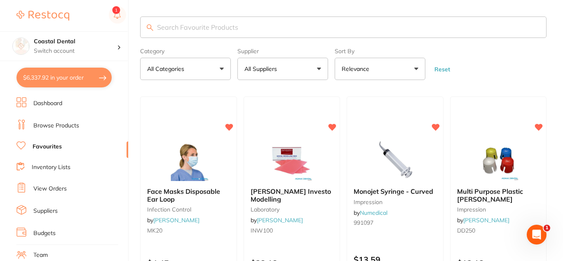
click at [181, 26] on input "search" at bounding box center [343, 26] width 406 height 21
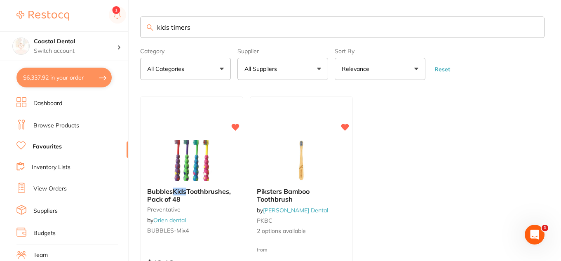
type input "kids timers"
click at [318, 68] on button "All Suppliers" at bounding box center [282, 69] width 91 height 22
type input "adam"
click at [315, 93] on input "adam" at bounding box center [282, 93] width 91 height 21
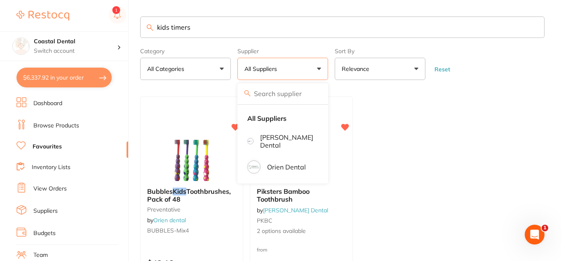
click at [61, 127] on link "Browse Products" at bounding box center [56, 126] width 46 height 8
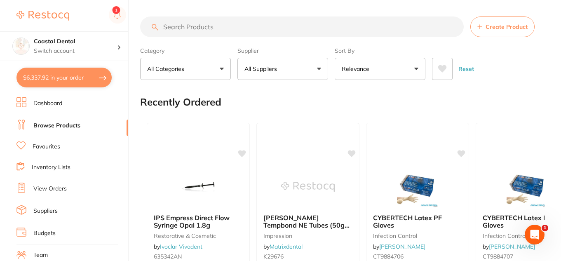
click at [201, 26] on input "search" at bounding box center [301, 26] width 323 height 21
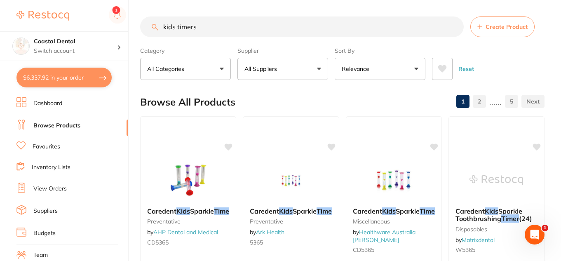
type input "kids timers"
click at [317, 69] on button "All Suppliers" at bounding box center [282, 69] width 91 height 22
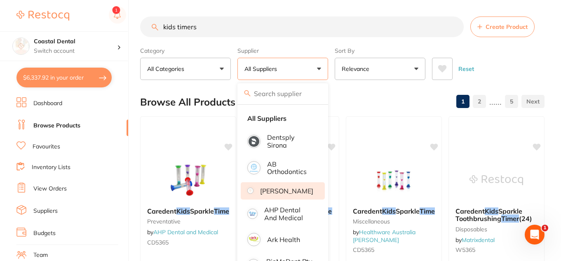
click at [287, 193] on p "[PERSON_NAME]" at bounding box center [286, 190] width 53 height 7
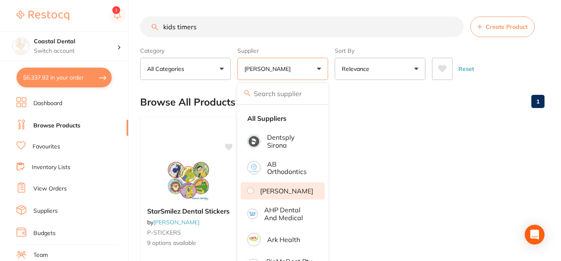
click at [375, 151] on ul "StarSmilez Dental Stickers by Adam Dental P-STICKERS 9 options available from $…" at bounding box center [342, 234] width 404 height 237
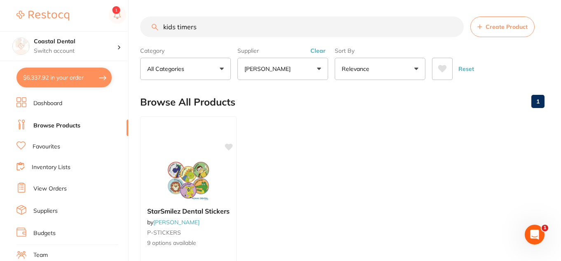
click at [319, 70] on button "[PERSON_NAME]" at bounding box center [282, 69] width 91 height 22
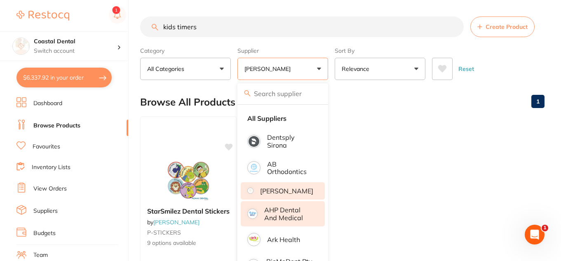
click at [286, 215] on p "AHP Dental and Medical" at bounding box center [288, 213] width 49 height 15
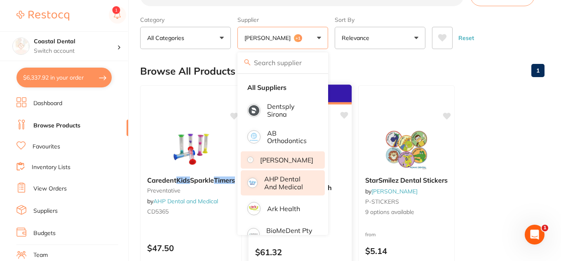
scroll to position [124, 0]
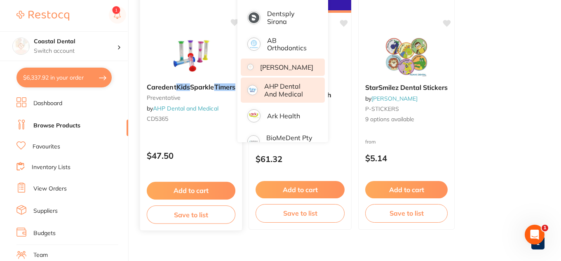
click at [187, 146] on div "$47.50" at bounding box center [191, 154] width 102 height 22
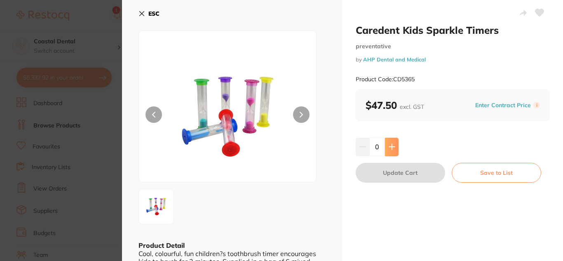
click at [391, 147] on icon at bounding box center [391, 146] width 5 height 5
type input "1"
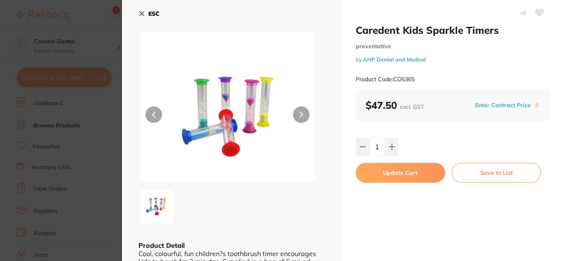
click at [377, 171] on button "Update Cart" at bounding box center [400, 173] width 89 height 20
checkbox input "false"
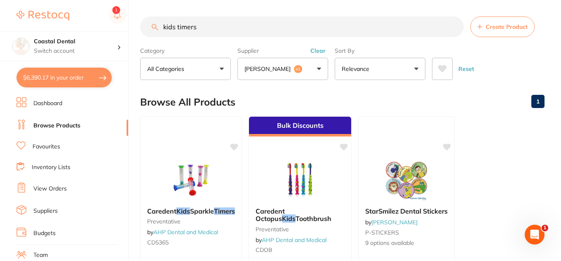
click at [52, 149] on link "Favourites" at bounding box center [47, 147] width 28 height 8
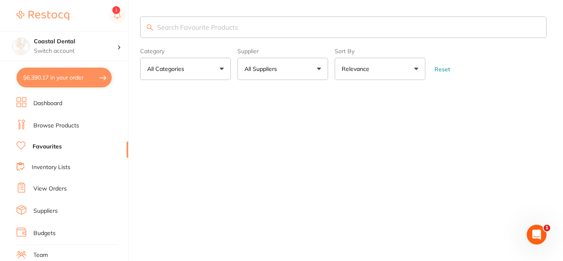
click at [172, 29] on input "search" at bounding box center [343, 26] width 406 height 21
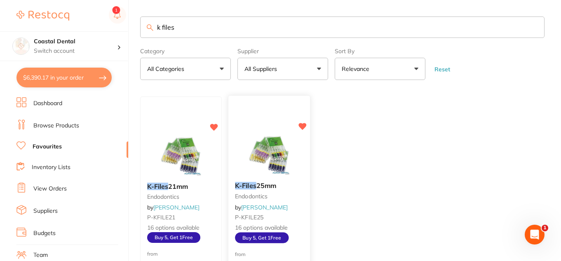
type input "k files"
click at [293, 196] on small "endodontics" at bounding box center [269, 196] width 68 height 7
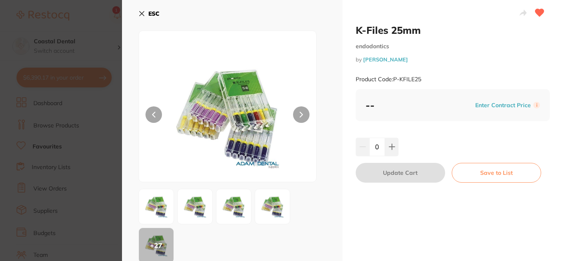
drag, startPoint x: 142, startPoint y: 14, endPoint x: 184, endPoint y: 65, distance: 66.5
click at [142, 14] on icon at bounding box center [142, 14] width 5 height 5
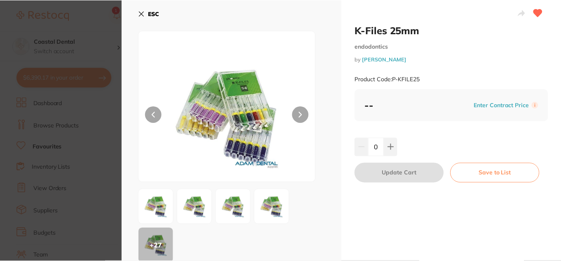
scroll to position [2, 0]
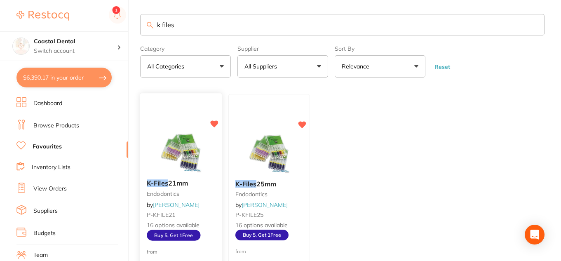
click at [213, 173] on div "K-Files 21mm endodontics by Adam Dental P-KFILE21 16 options available Buy 5, G…" at bounding box center [181, 210] width 82 height 74
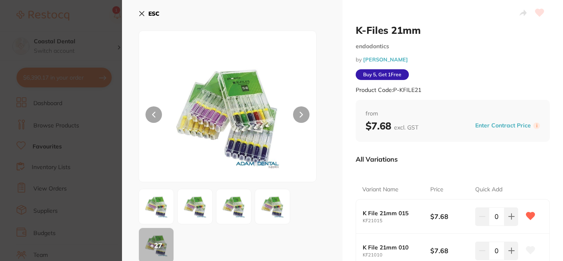
click at [139, 13] on icon at bounding box center [141, 13] width 7 height 7
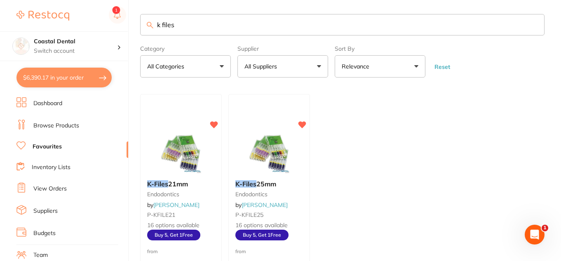
click at [287, 194] on small "endodontics" at bounding box center [269, 194] width 68 height 7
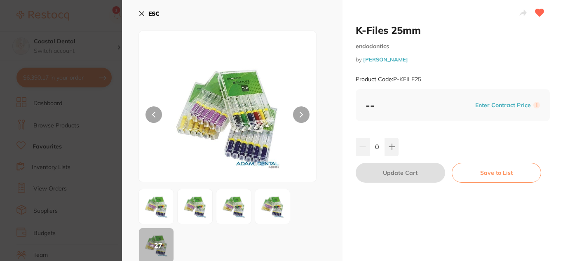
click at [142, 14] on icon at bounding box center [142, 14] width 5 height 5
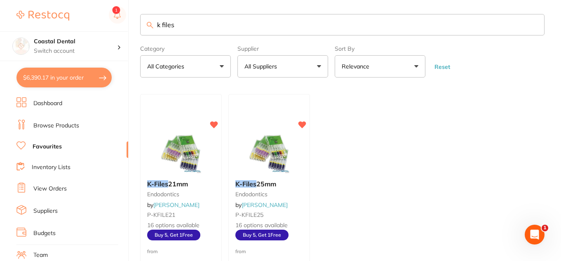
click at [318, 67] on button "All Suppliers" at bounding box center [282, 66] width 91 height 22
type input "de"
click at [316, 91] on input "de" at bounding box center [282, 91] width 91 height 21
drag, startPoint x: 207, startPoint y: 21, endPoint x: 58, endPoint y: 12, distance: 149.4
click at [73, 22] on div "$6,390.17 Coastal Dental Switch account Coastal Dental Dental Sanctuary $6,390.…" at bounding box center [280, 128] width 561 height 261
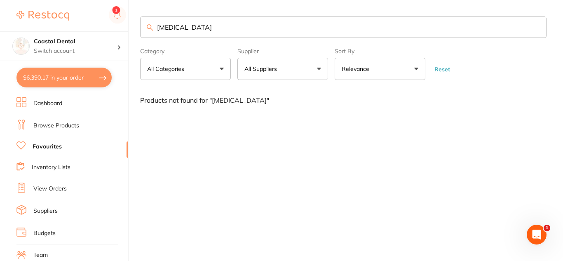
type input "articaine"
click at [79, 125] on li "Browse Products" at bounding box center [72, 125] width 112 height 12
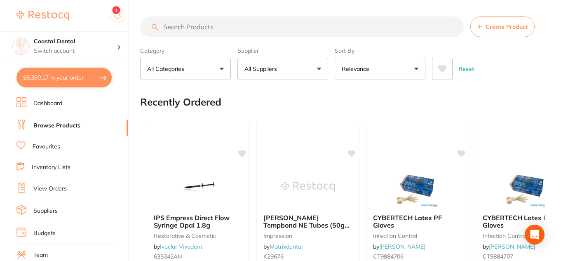
click at [185, 27] on input "search" at bounding box center [301, 26] width 323 height 21
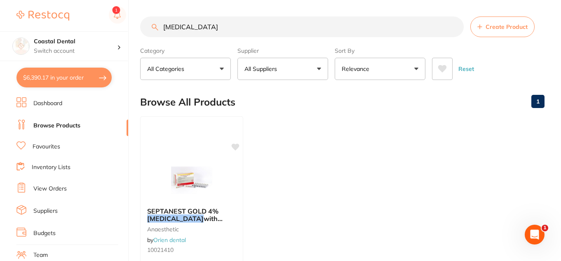
drag, startPoint x: 208, startPoint y: 28, endPoint x: 128, endPoint y: 28, distance: 80.8
click at [128, 28] on div "$6,390.17 Coastal Dental Switch account Coastal Dental Dental Sanctuary $6,390.…" at bounding box center [280, 130] width 561 height 261
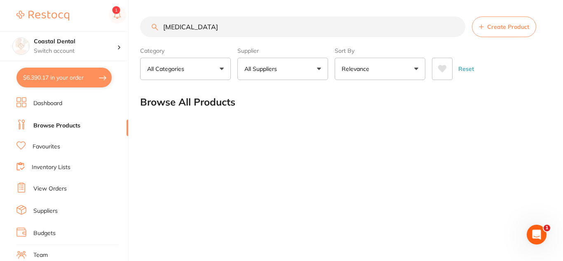
click at [235, 28] on input "articadent" at bounding box center [302, 26] width 325 height 21
type input "articadent"
click at [50, 211] on link "Suppliers" at bounding box center [45, 211] width 24 height 8
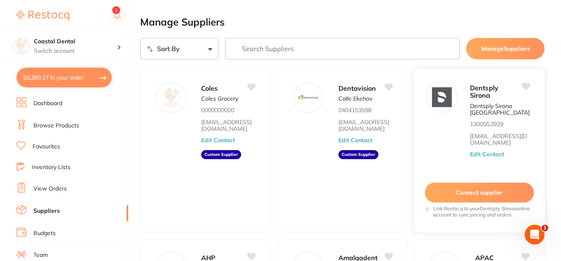
click at [466, 161] on div "Dentsply Sirona Dentsply Sirona Australia 1300552929 clientservices@dentsplysir…" at bounding box center [478, 150] width 131 height 164
click at [48, 190] on link "View Orders" at bounding box center [49, 189] width 33 height 8
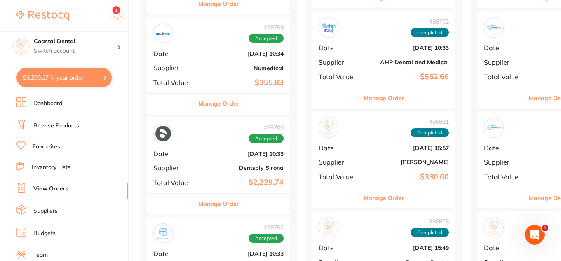
scroll to position [618, 0]
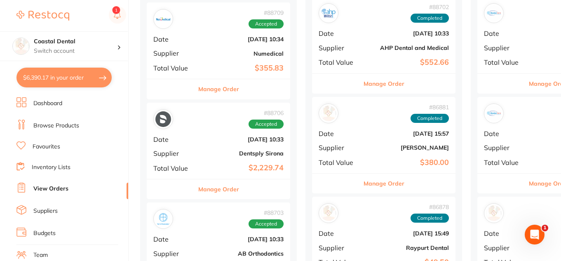
click at [215, 181] on button "Manage Order" at bounding box center [218, 189] width 41 height 20
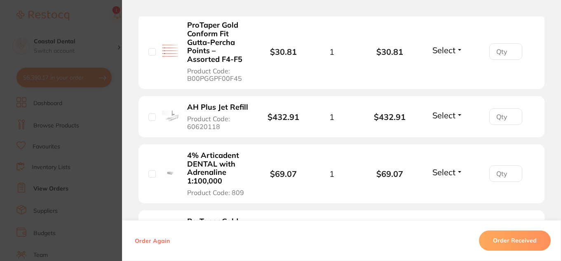
scroll to position [247, 0]
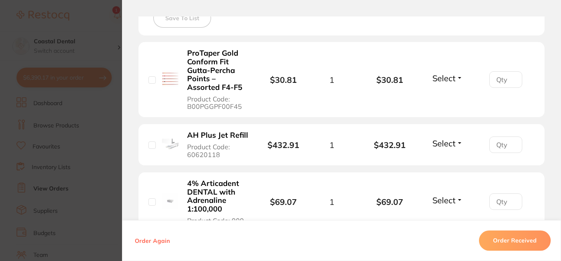
click at [225, 185] on b "4% Articadent DENTAL with Adrenaline 1:100,000" at bounding box center [218, 196] width 62 height 34
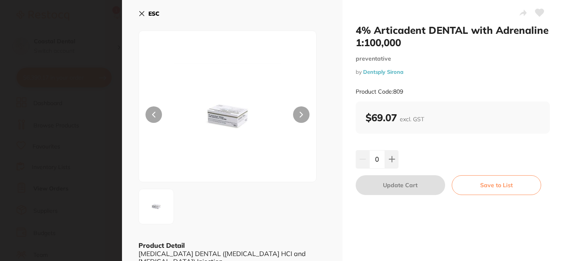
scroll to position [0, 0]
click at [140, 14] on icon at bounding box center [141, 13] width 7 height 7
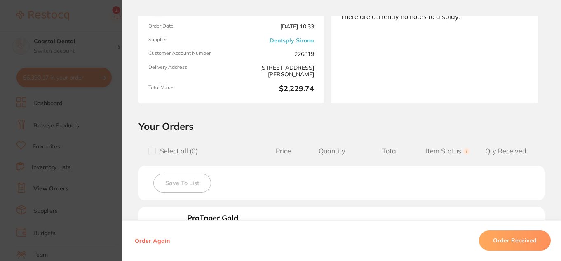
scroll to position [0, 0]
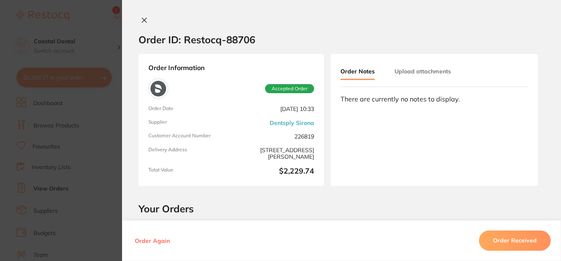
drag, startPoint x: 141, startPoint y: 19, endPoint x: 136, endPoint y: 28, distance: 9.6
click at [141, 20] on icon at bounding box center [144, 20] width 7 height 7
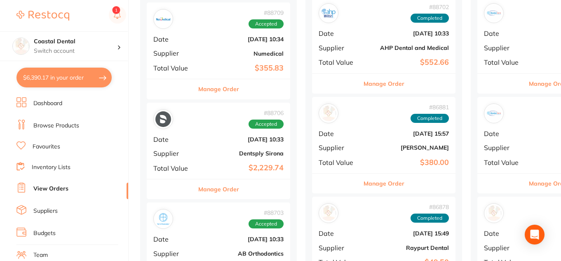
click at [54, 146] on link "Favourites" at bounding box center [47, 147] width 28 height 8
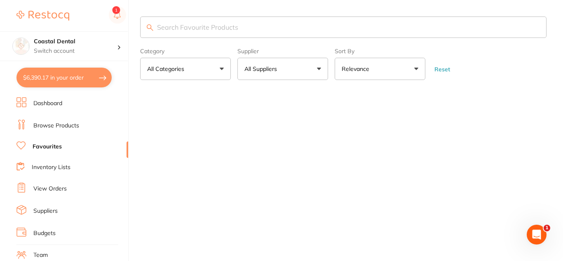
click at [183, 27] on input "search" at bounding box center [343, 26] width 406 height 21
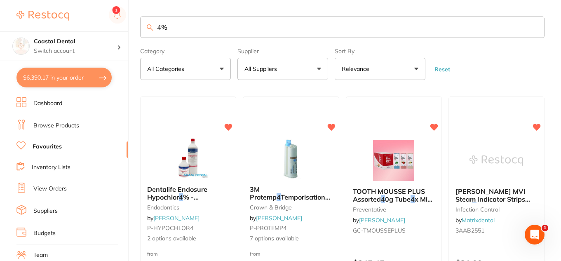
type input "4%"
click at [316, 70] on button "All Suppliers" at bounding box center [282, 69] width 91 height 22
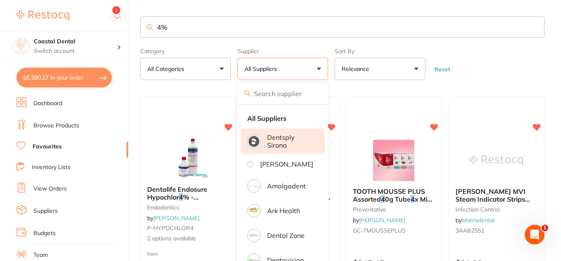
click at [294, 138] on p "Dentsply Sirona" at bounding box center [290, 140] width 46 height 15
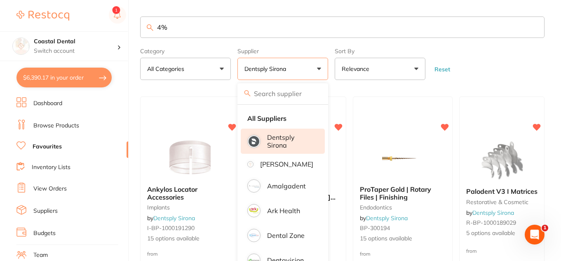
click at [480, 70] on form "Category All Categories All Categories endodontics implants infection control r…" at bounding box center [342, 61] width 404 height 35
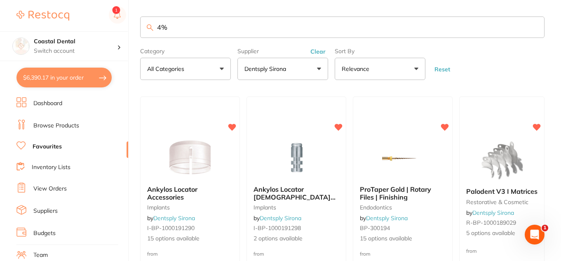
click at [52, 190] on link "View Orders" at bounding box center [49, 189] width 33 height 8
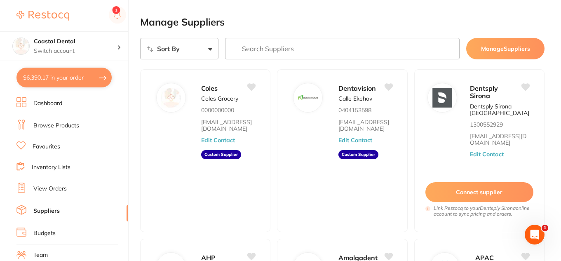
click at [64, 189] on link "View Orders" at bounding box center [49, 189] width 33 height 8
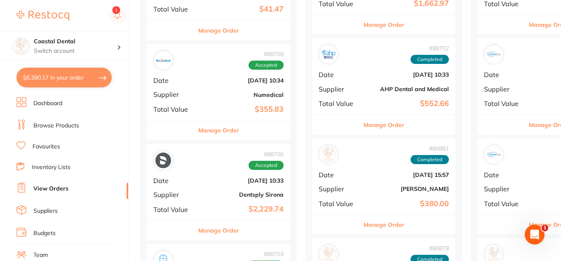
scroll to position [659, 0]
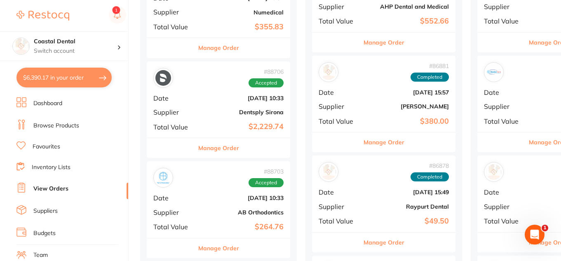
click at [219, 143] on button "Manage Order" at bounding box center [218, 148] width 41 height 20
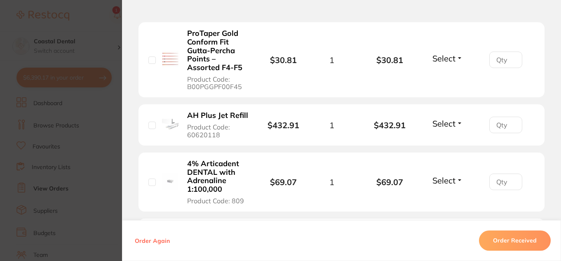
scroll to position [247, 0]
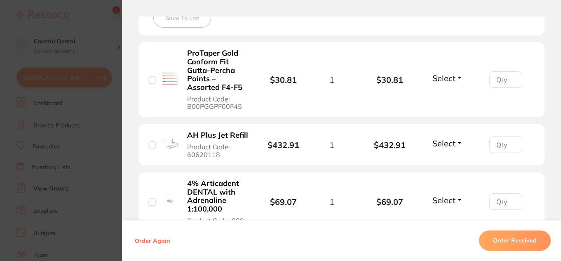
click at [214, 188] on b "4% Articadent DENTAL with Adrenaline 1:100,000" at bounding box center [218, 196] width 62 height 34
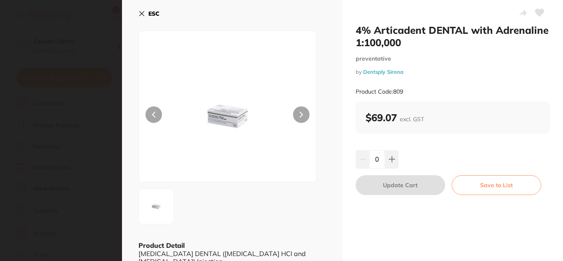
scroll to position [0, 0]
click at [140, 17] on button "ESC" at bounding box center [148, 14] width 21 height 14
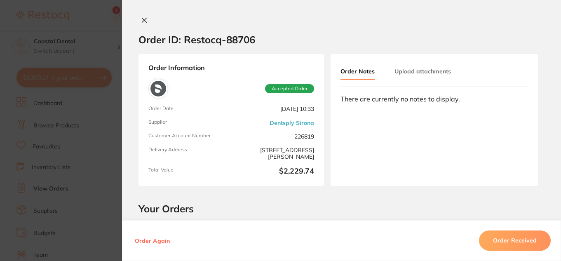
click at [142, 19] on icon at bounding box center [144, 20] width 5 height 5
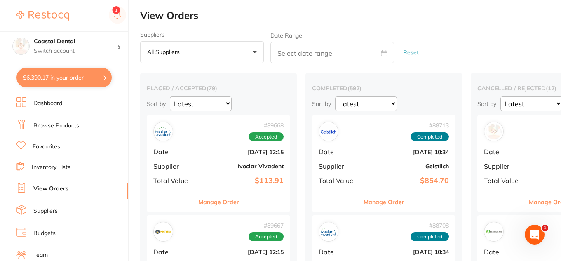
click at [75, 79] on button "$6,390.17 in your order" at bounding box center [63, 78] width 95 height 20
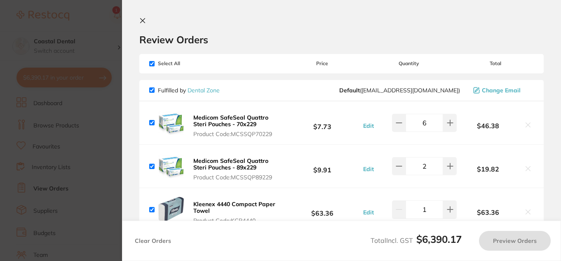
checkbox input "true"
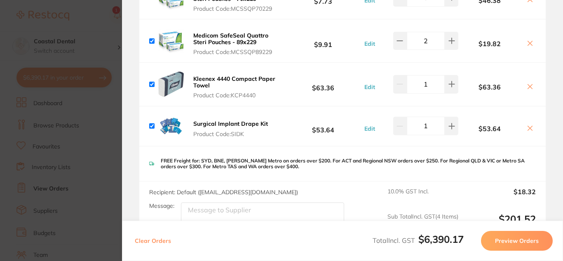
scroll to position [125, 0]
click at [446, 126] on button at bounding box center [452, 126] width 14 height 18
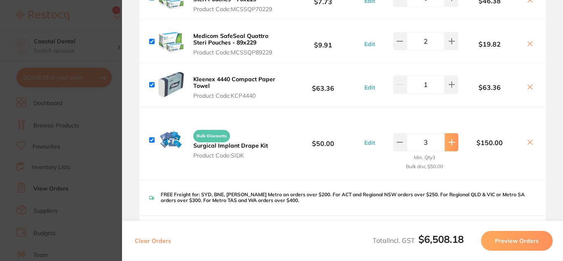
click at [450, 140] on icon at bounding box center [451, 142] width 7 height 7
type input "4"
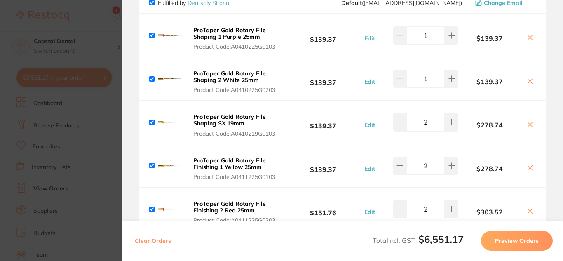
scroll to position [2843, 0]
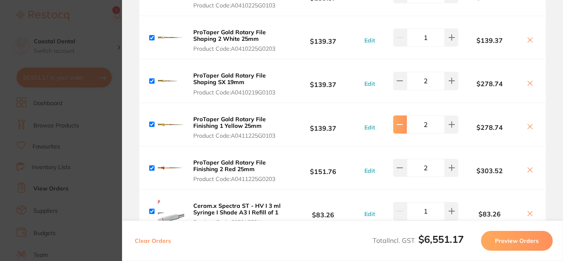
click at [401, 121] on icon at bounding box center [399, 124] width 7 height 7
type input "1"
click at [397, 164] on icon at bounding box center [399, 167] width 7 height 7
type input "1"
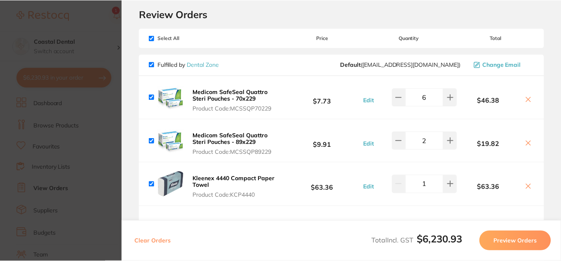
scroll to position [0, 0]
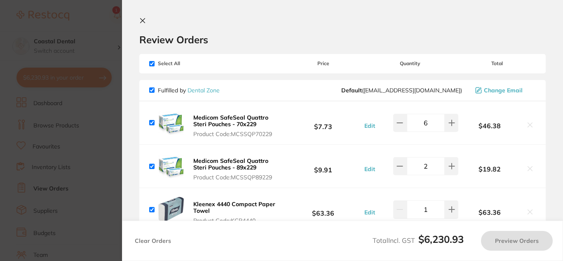
click at [140, 19] on icon at bounding box center [142, 20] width 7 height 7
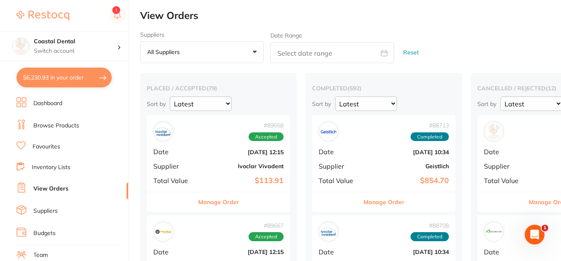
scroll to position [66, 0]
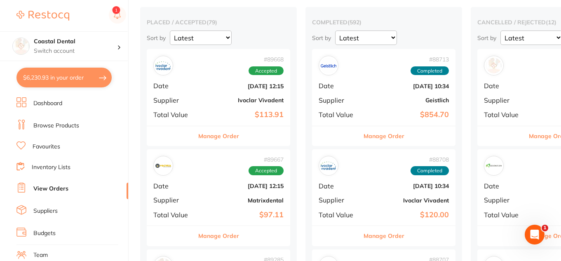
click at [64, 125] on link "Browse Products" at bounding box center [56, 126] width 46 height 8
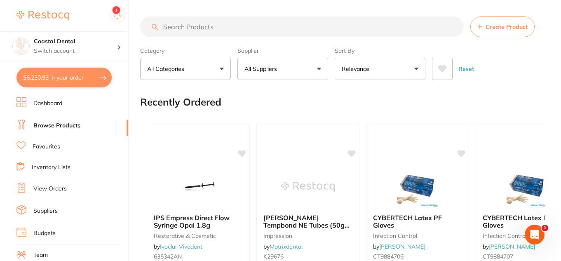
click at [193, 28] on input "search" at bounding box center [301, 26] width 323 height 21
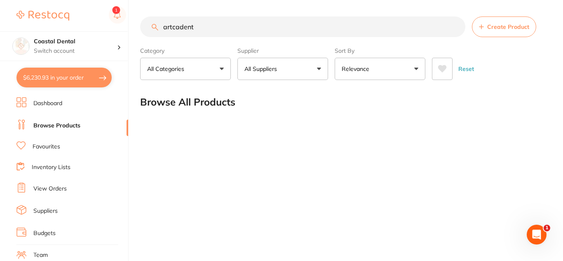
click at [172, 26] on input "artcadent" at bounding box center [302, 26] width 325 height 21
click at [241, 29] on input "articadent" at bounding box center [302, 26] width 325 height 21
type input "articadent"
drag, startPoint x: 215, startPoint y: 27, endPoint x: 125, endPoint y: 23, distance: 89.9
click at [125, 23] on div "$6,230.93 Coastal Dental Switch account Coastal Dental Dental Sanctuary $6,230.…" at bounding box center [281, 130] width 563 height 261
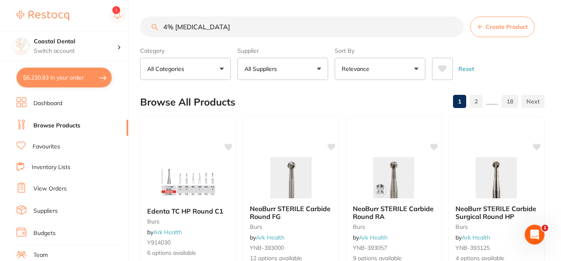
type input "4% articadent"
click at [319, 69] on button "All Suppliers" at bounding box center [282, 69] width 91 height 22
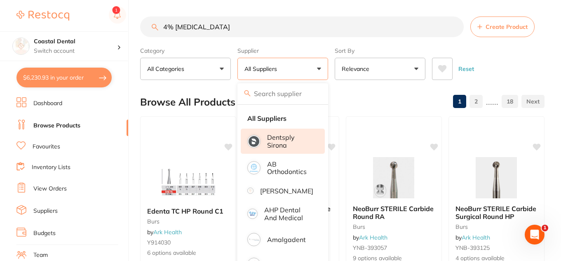
click at [299, 146] on p "Dentsply Sirona" at bounding box center [290, 140] width 46 height 15
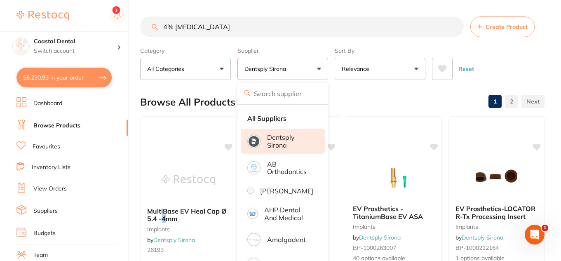
click at [486, 52] on div "Reset" at bounding box center [485, 65] width 106 height 29
